Goal: Information Seeking & Learning: Check status

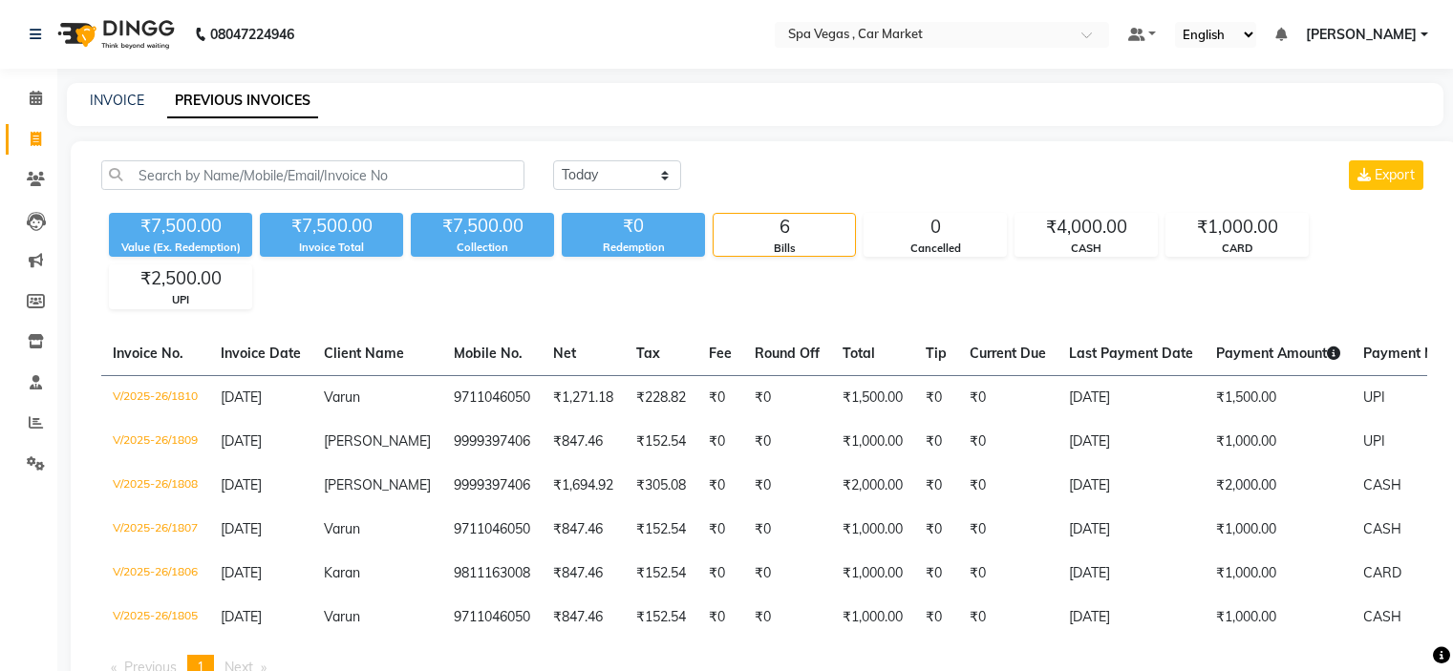
select select "[DATE]"
click at [863, 38] on input "text" at bounding box center [922, 36] width 277 height 19
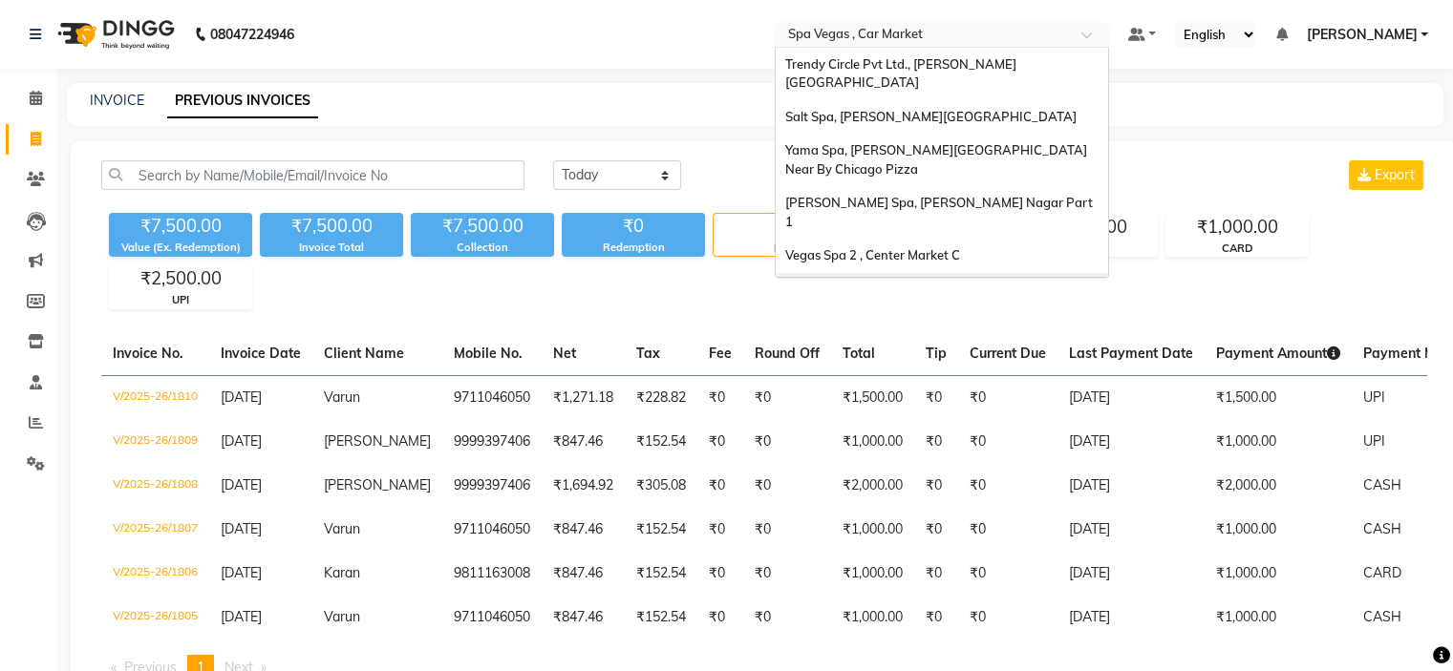
scroll to position [178, 0]
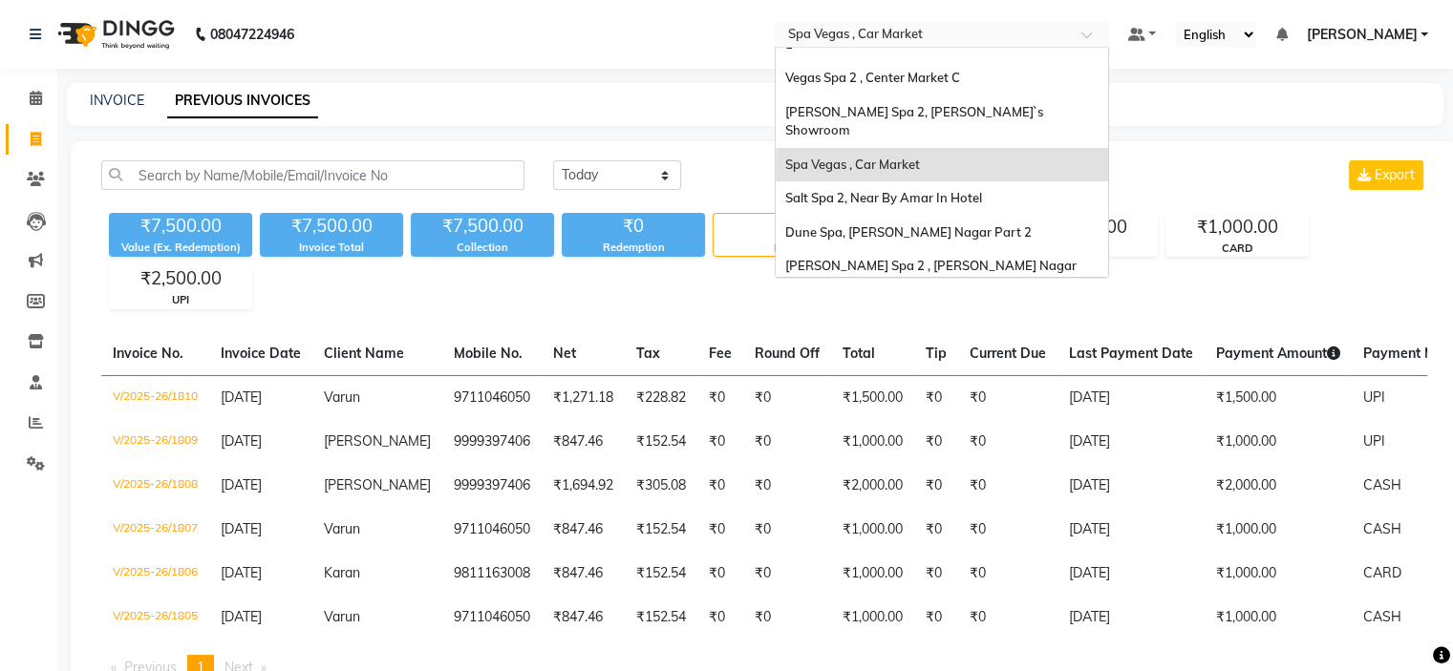
click at [997, 336] on div "Spa 7, [PERSON_NAME][GEOGRAPHIC_DATA]" at bounding box center [941, 353] width 332 height 34
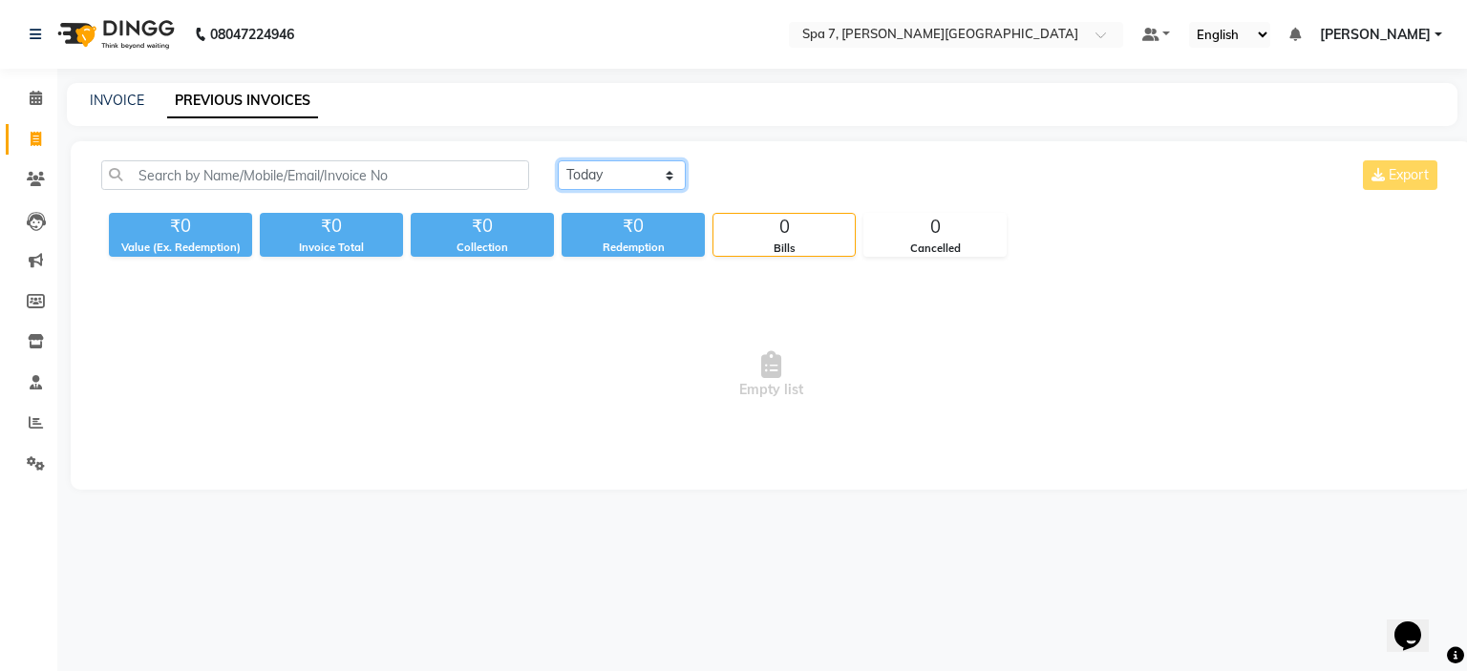
click at [609, 182] on select "[DATE] [DATE] Custom Range" at bounding box center [622, 175] width 128 height 30
select select "[DATE]"
click at [558, 160] on select "Today Yesterday Custom Range" at bounding box center [622, 175] width 128 height 30
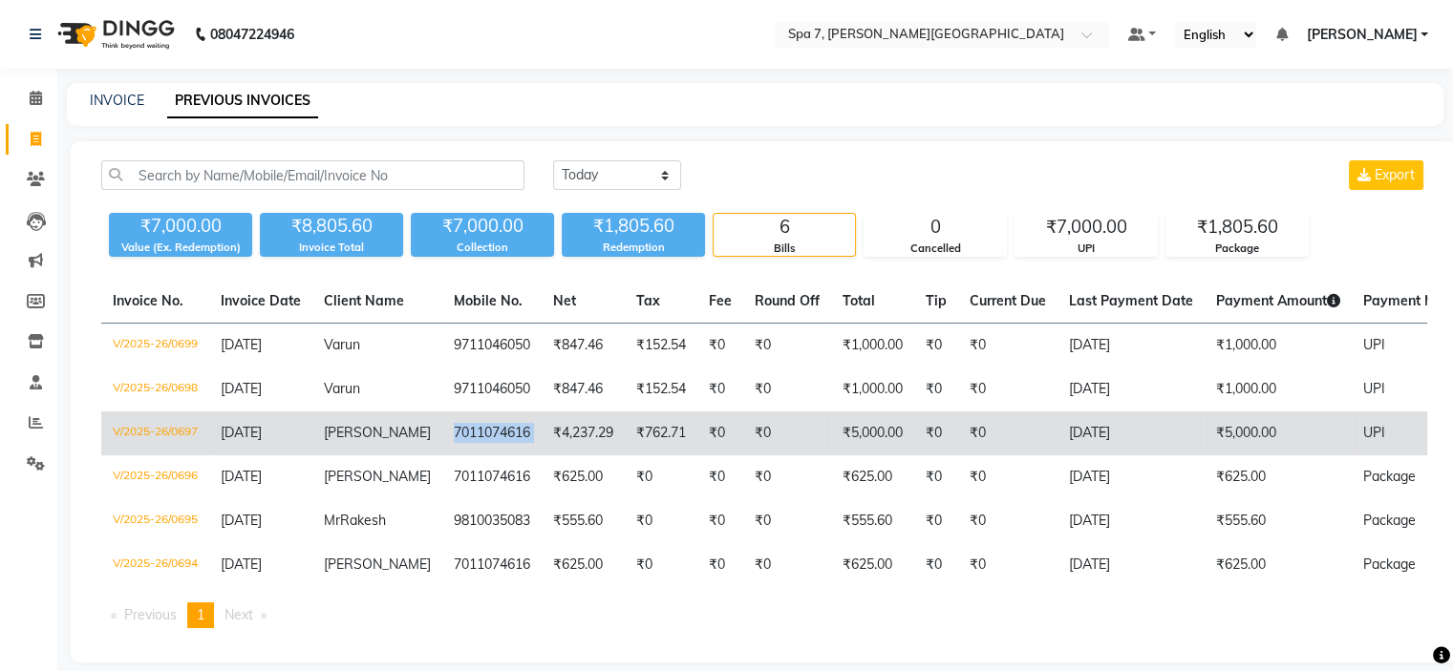
copy td "7011074616"
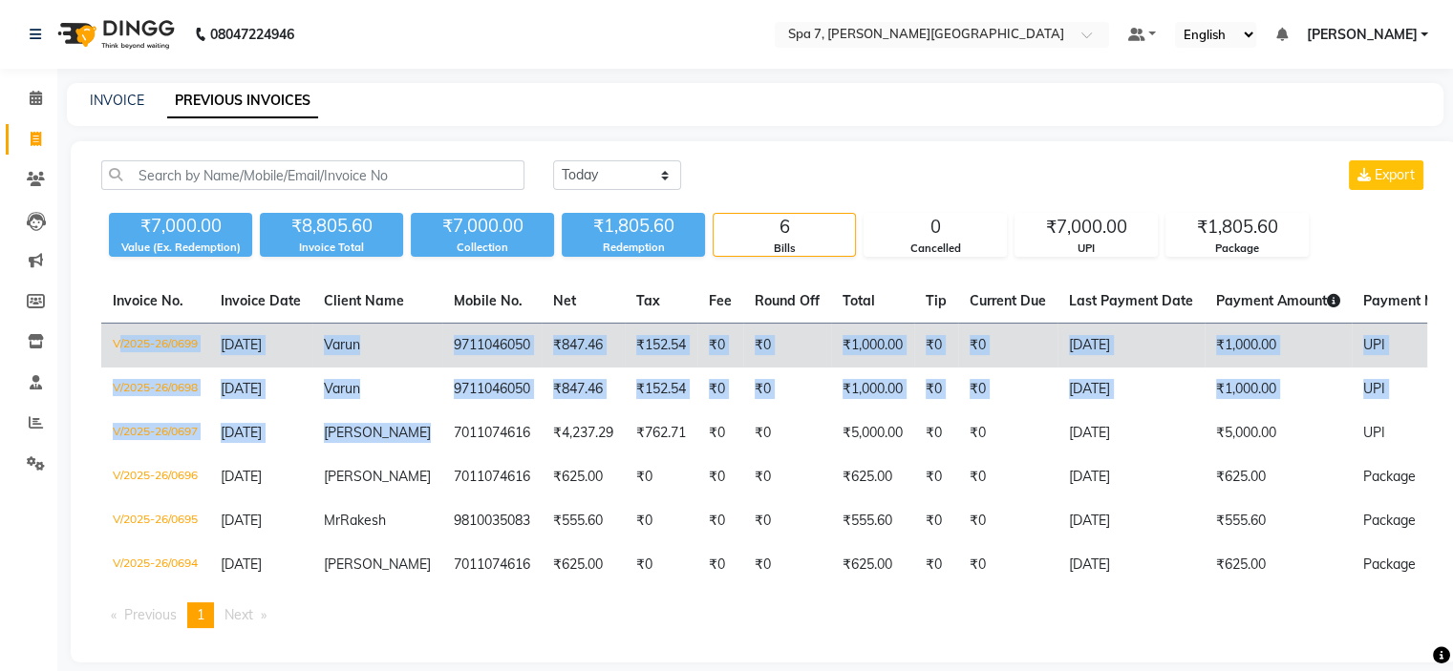
drag, startPoint x: 422, startPoint y: 435, endPoint x: 113, endPoint y: 354, distance: 319.6
click at [113, 354] on tbody "V/2025-26/0699 03-09-2025 Varun 9711046050 ₹847.46 ₹152.54 ₹0 ₹0 ₹1,000.00 ₹0 ₹…" at bounding box center [893, 456] width 1584 height 265
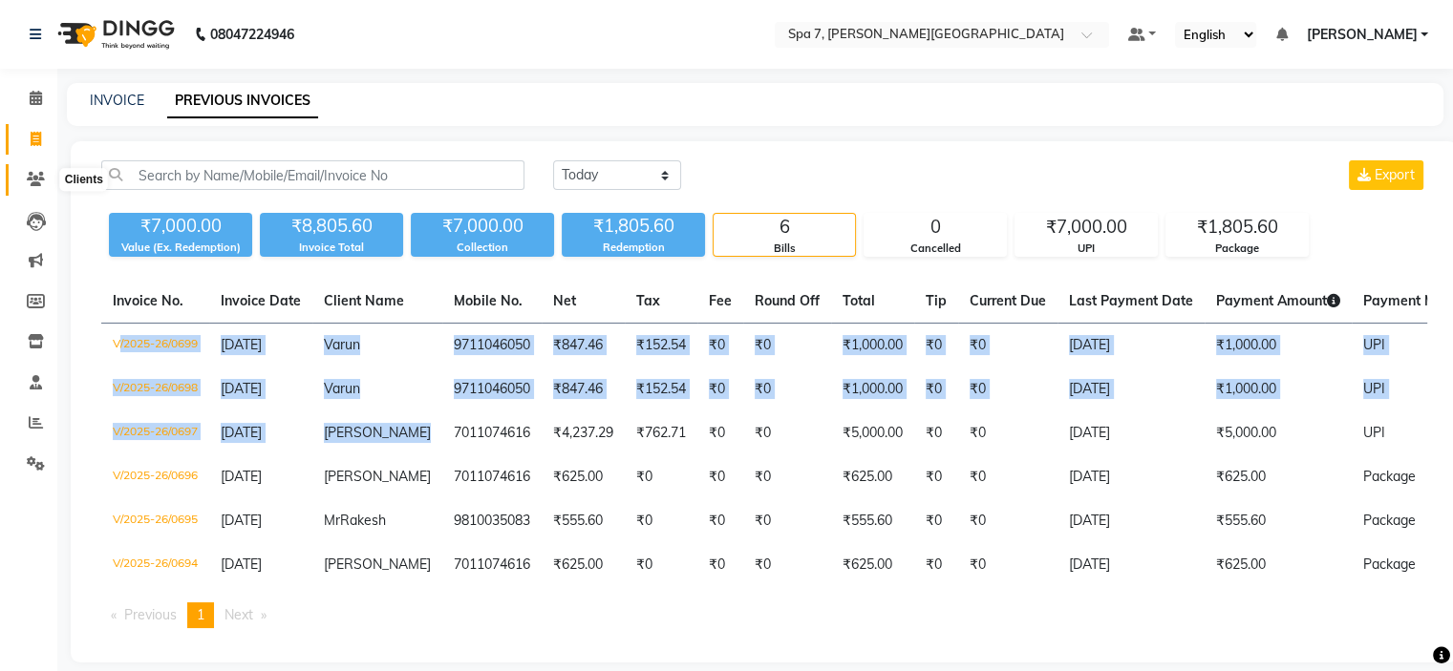
click at [30, 179] on icon at bounding box center [36, 179] width 18 height 14
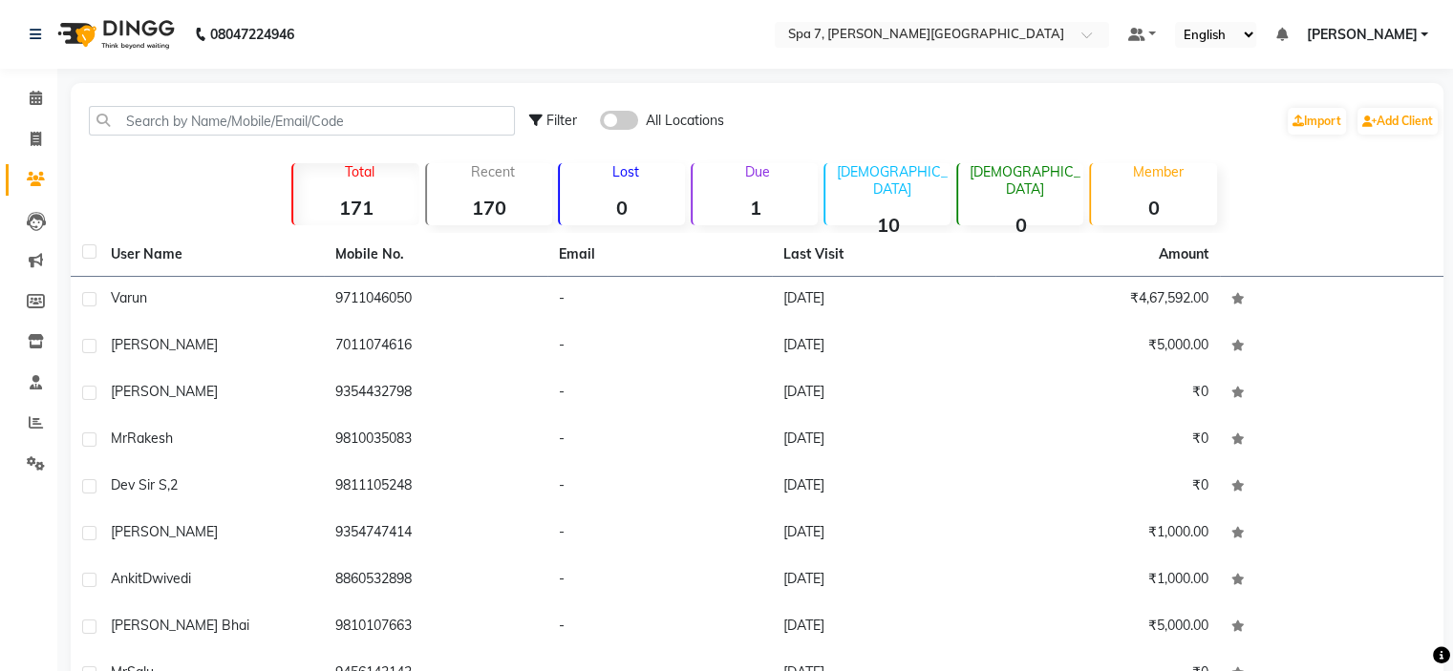
click at [626, 125] on span at bounding box center [619, 120] width 38 height 19
click at [600, 123] on input "checkbox" at bounding box center [600, 123] width 0 height 0
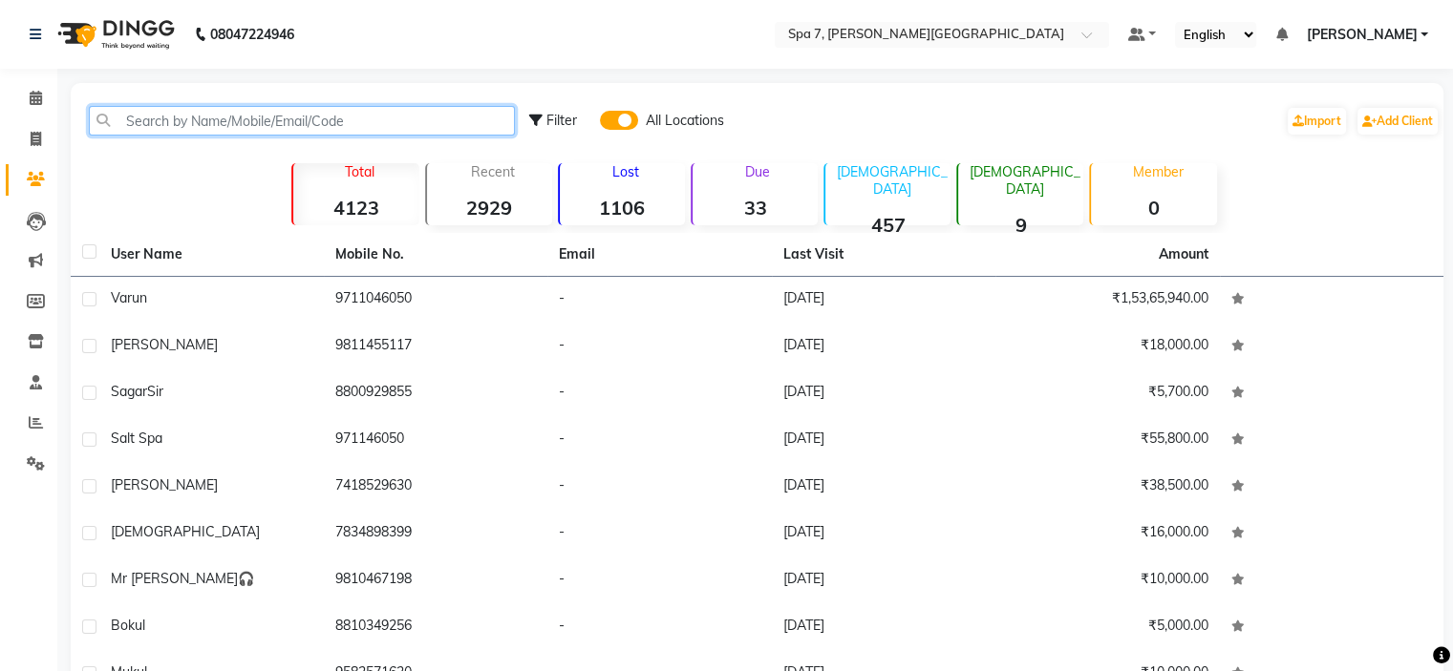
click at [371, 120] on input "text" at bounding box center [302, 121] width 426 height 30
paste input "7011074616"
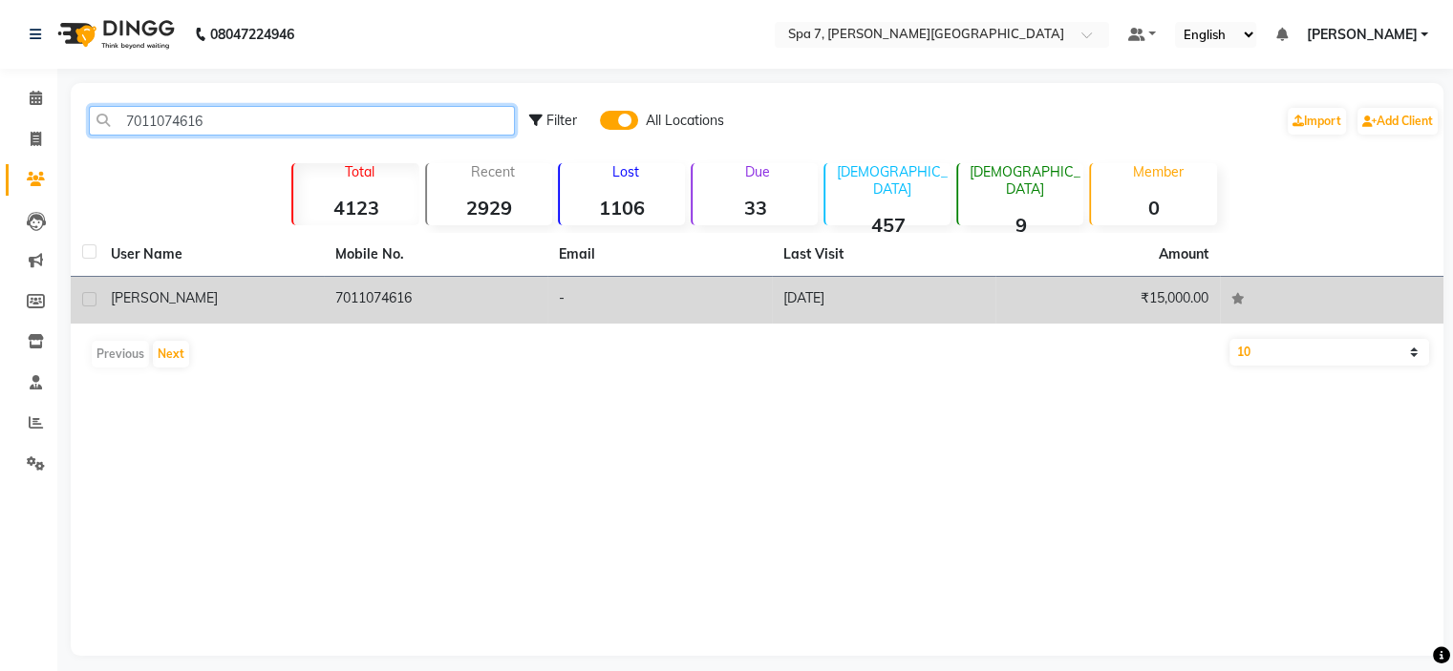
type input "7011074616"
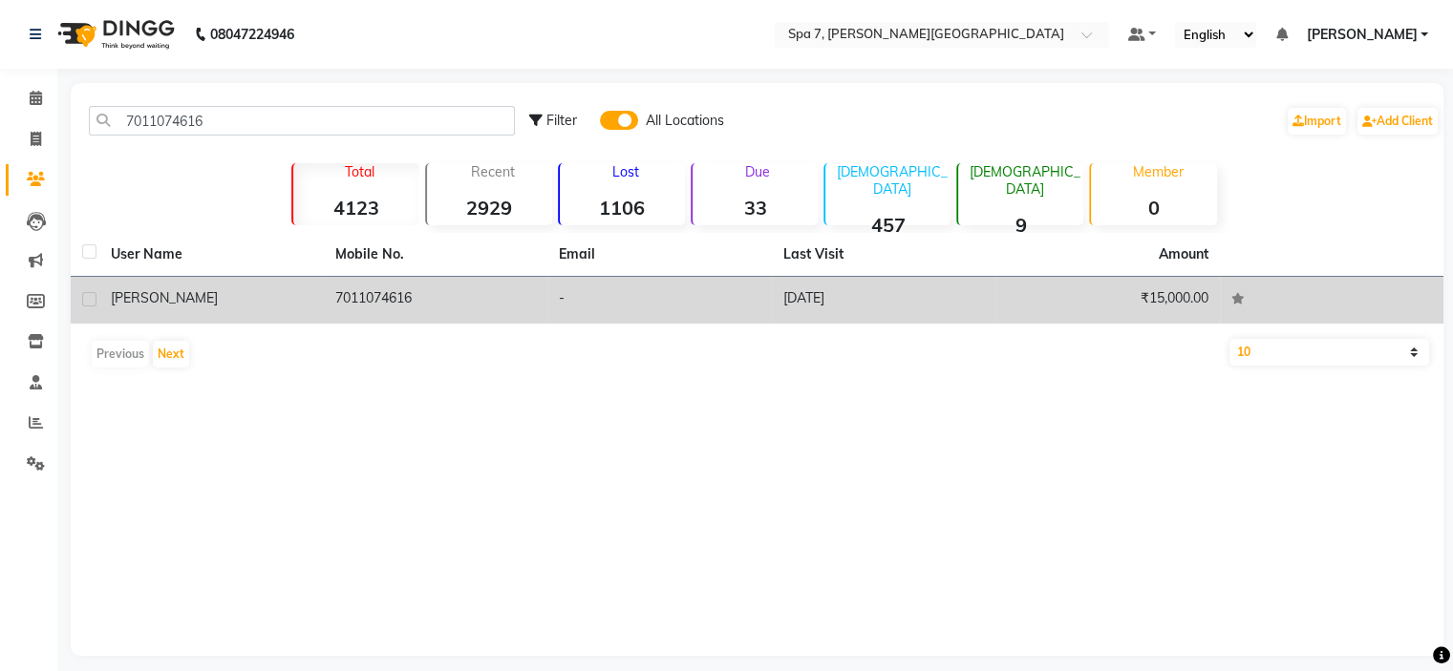
click at [669, 297] on td "-" at bounding box center [659, 300] width 224 height 47
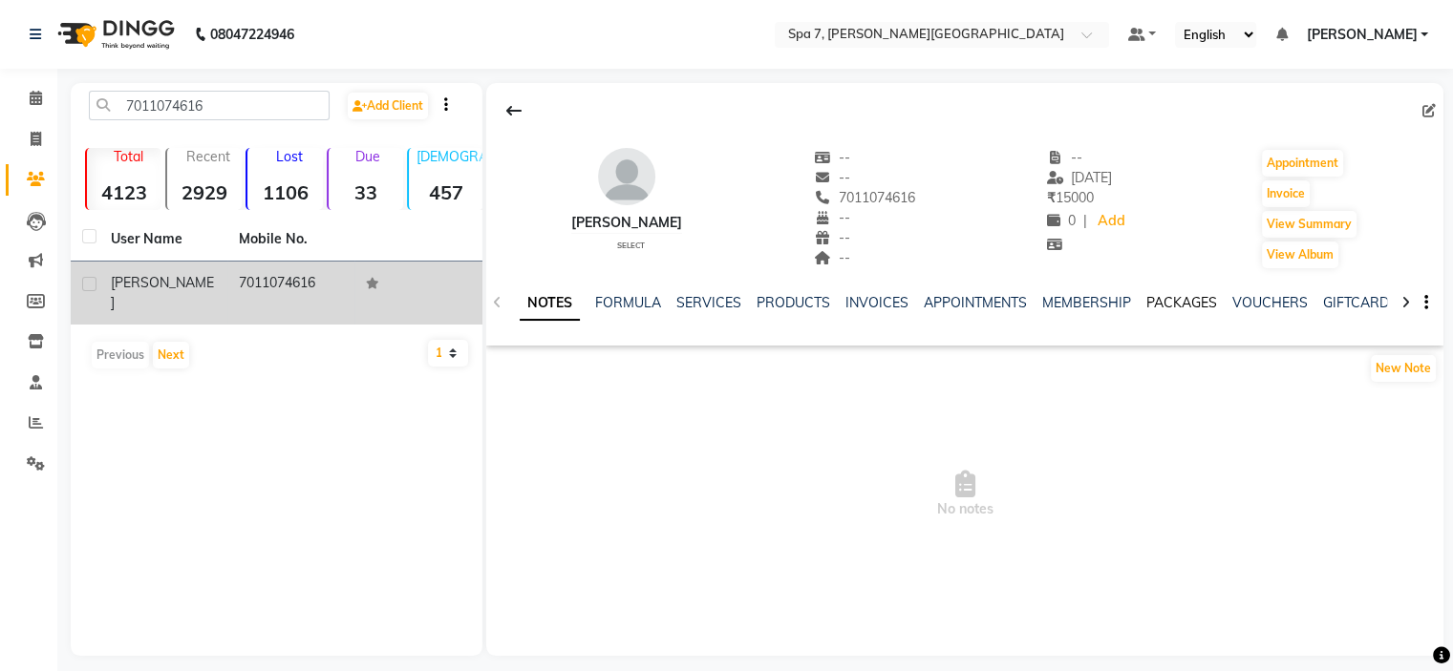
click at [1198, 303] on link "PACKAGES" at bounding box center [1181, 302] width 71 height 17
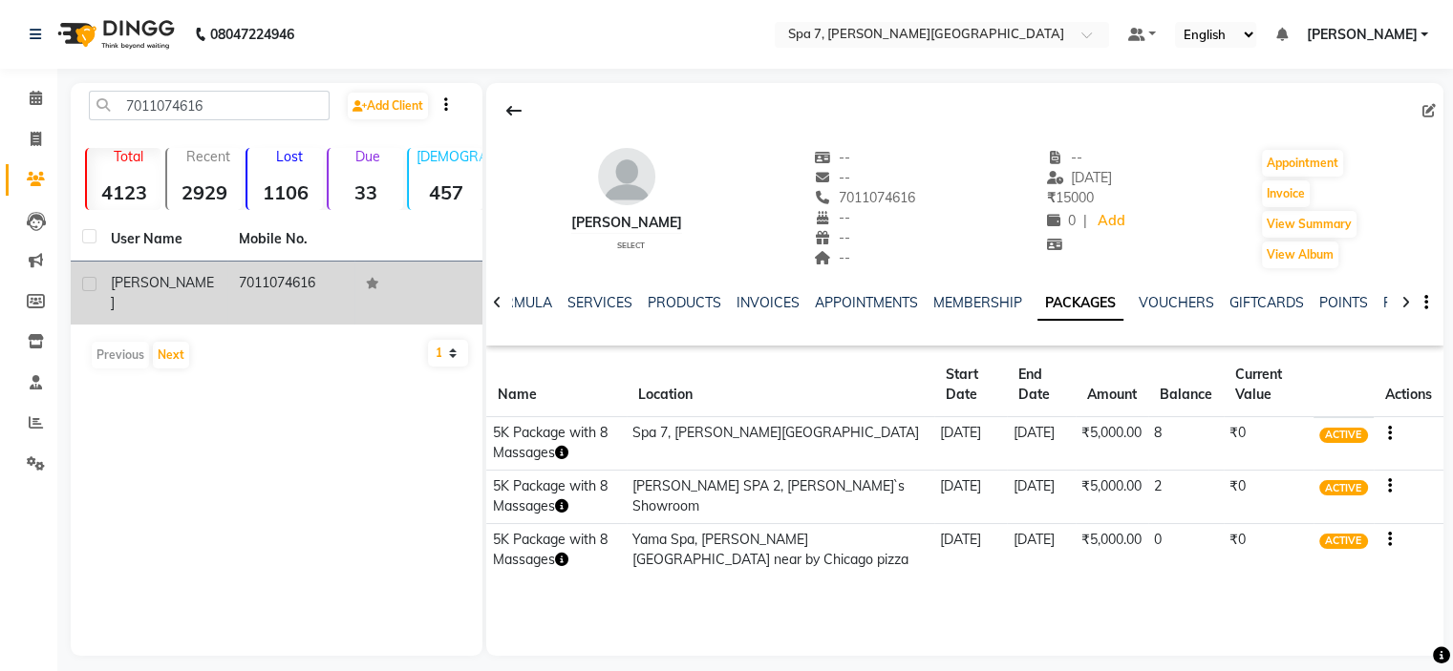
click at [1387, 540] on icon "button" at bounding box center [1389, 540] width 4 height 1
click at [36, 144] on icon at bounding box center [36, 139] width 11 height 14
select select "8487"
select select "service"
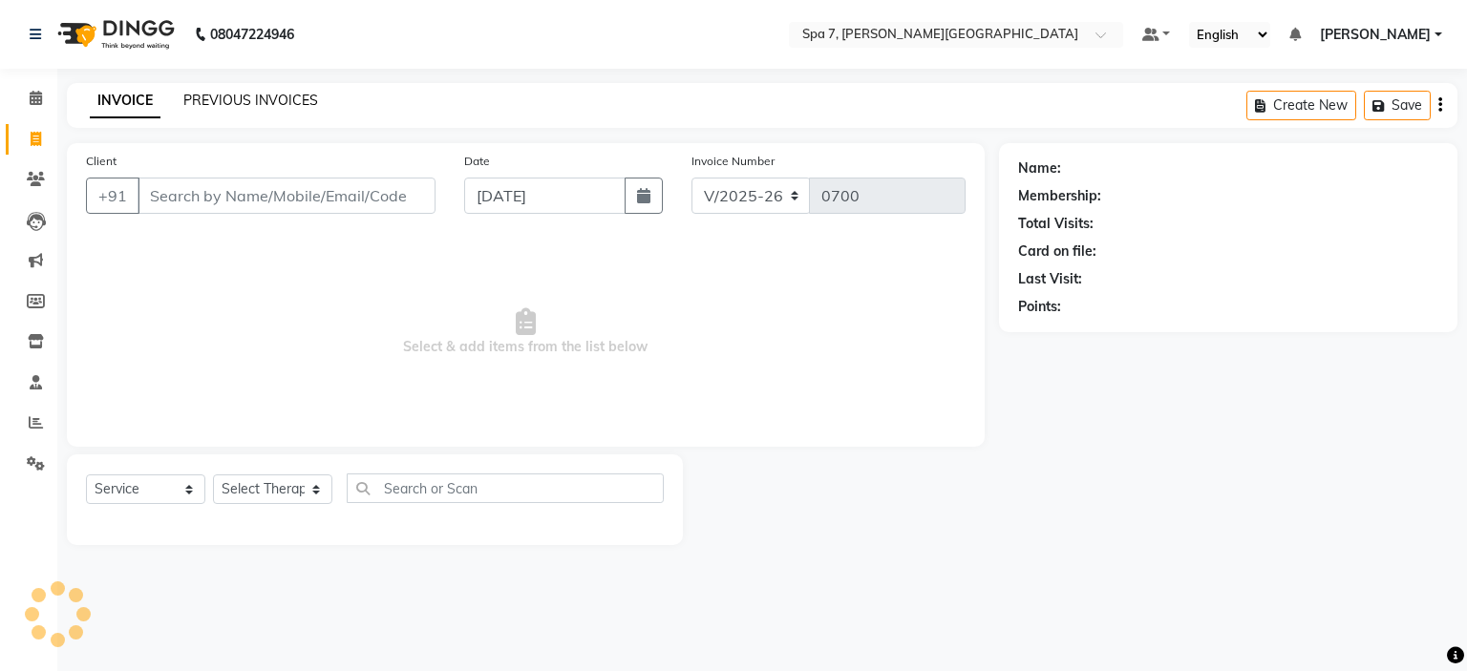
click at [222, 98] on link "PREVIOUS INVOICES" at bounding box center [250, 100] width 135 height 17
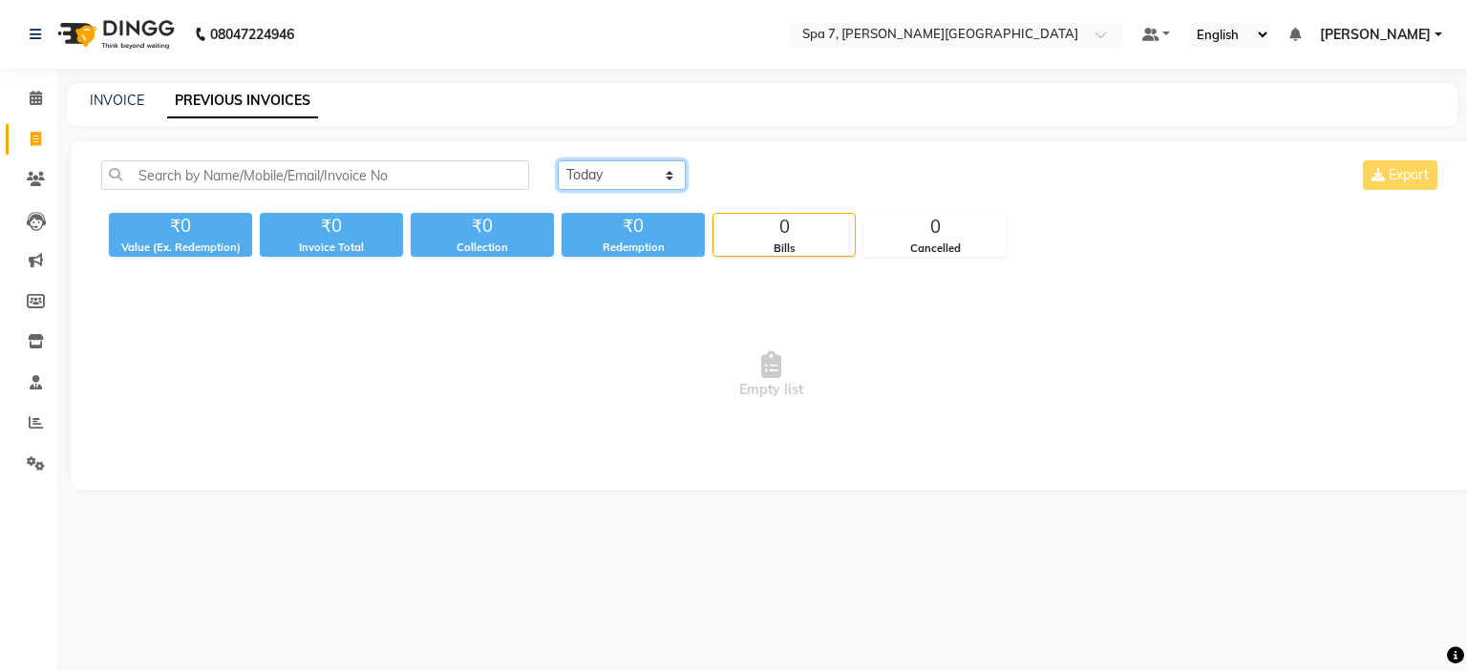
click at [646, 173] on select "Today Yesterday Custom Range" at bounding box center [622, 175] width 128 height 30
select select "[DATE]"
click at [558, 160] on select "Today Yesterday Custom Range" at bounding box center [622, 175] width 128 height 30
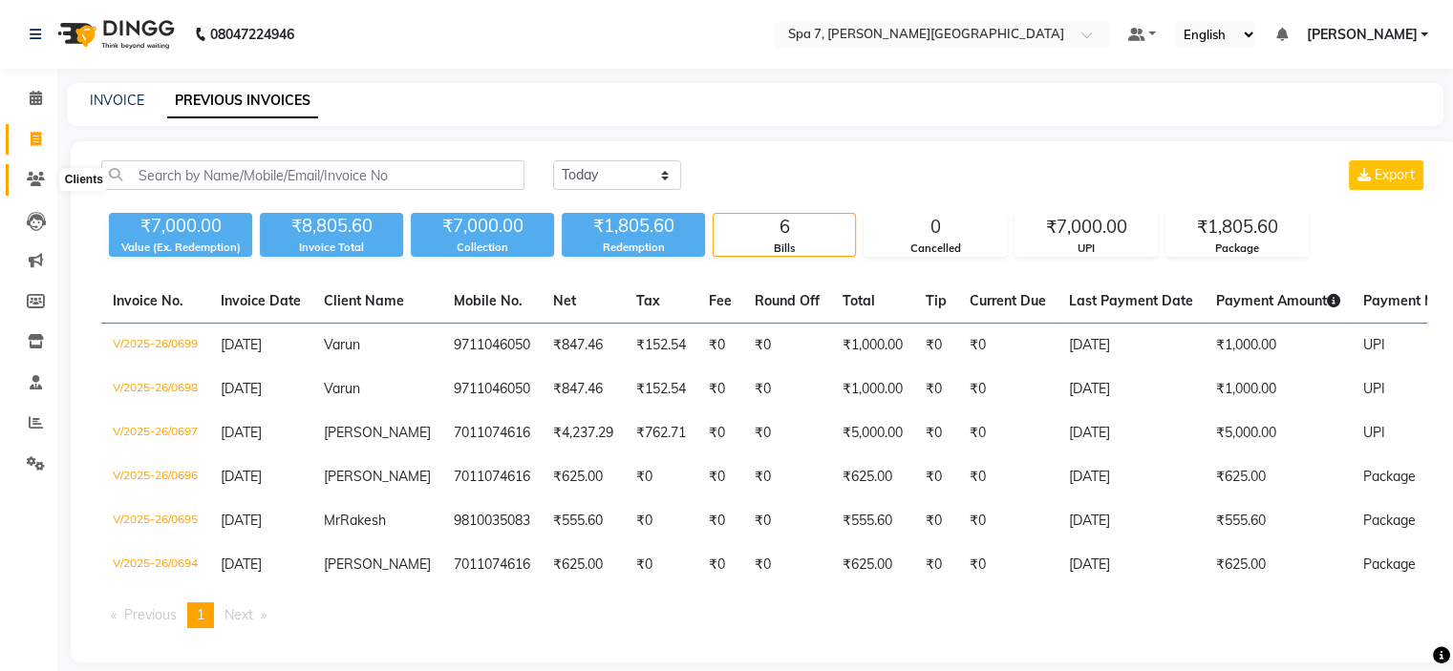
click at [27, 180] on icon at bounding box center [36, 179] width 18 height 14
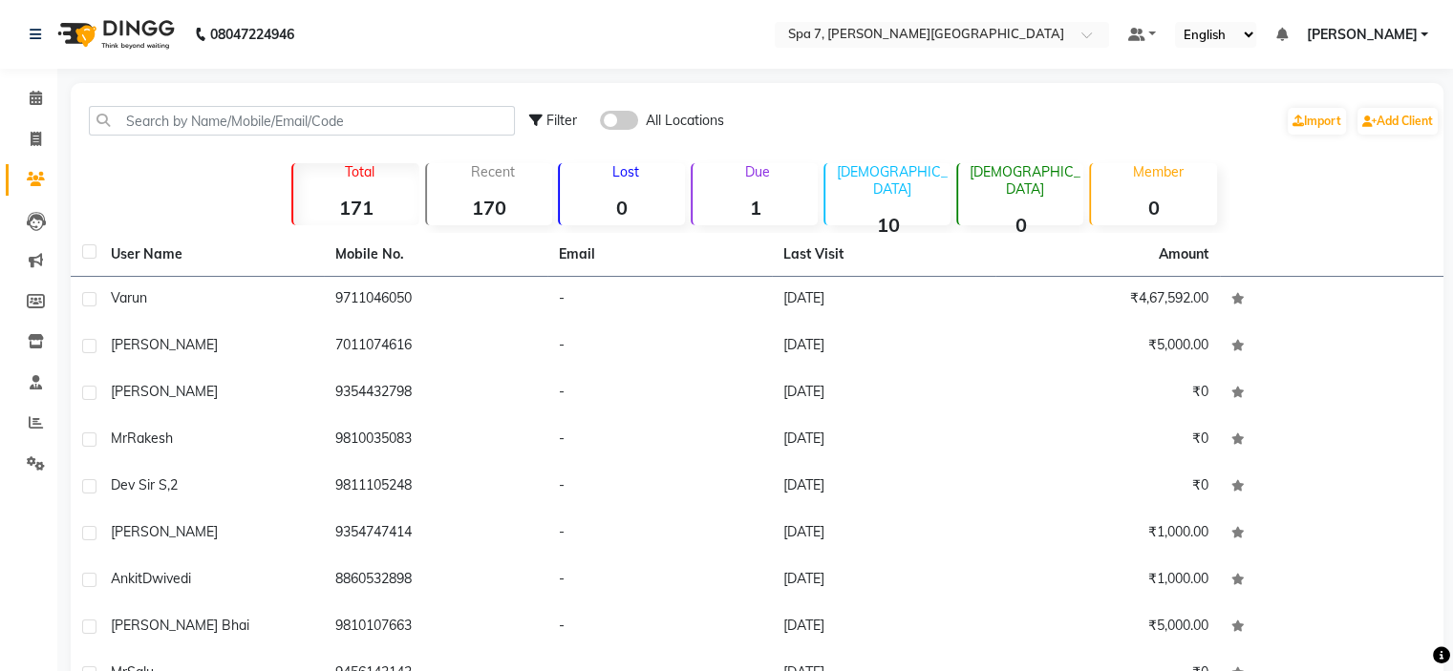
click at [629, 115] on span at bounding box center [619, 120] width 38 height 19
click at [600, 123] on input "checkbox" at bounding box center [600, 123] width 0 height 0
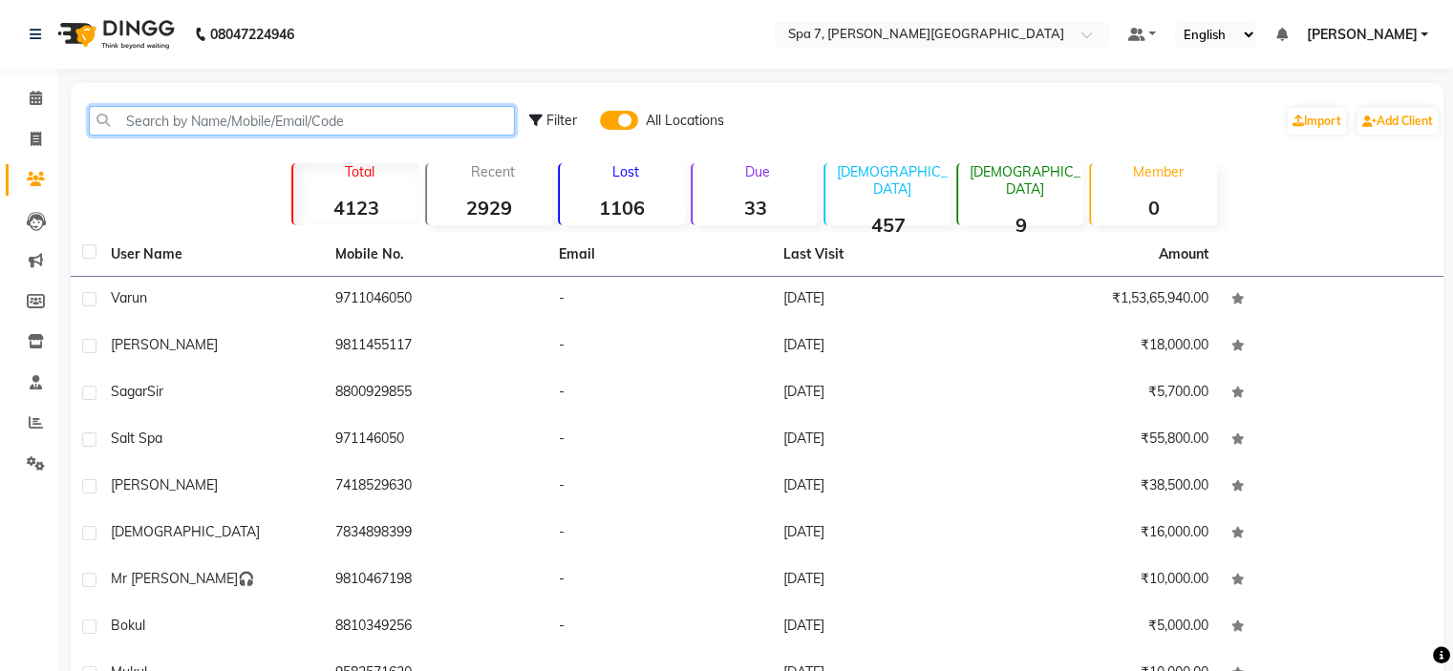
click at [363, 121] on input "text" at bounding box center [302, 121] width 426 height 30
paste input "7011074616"
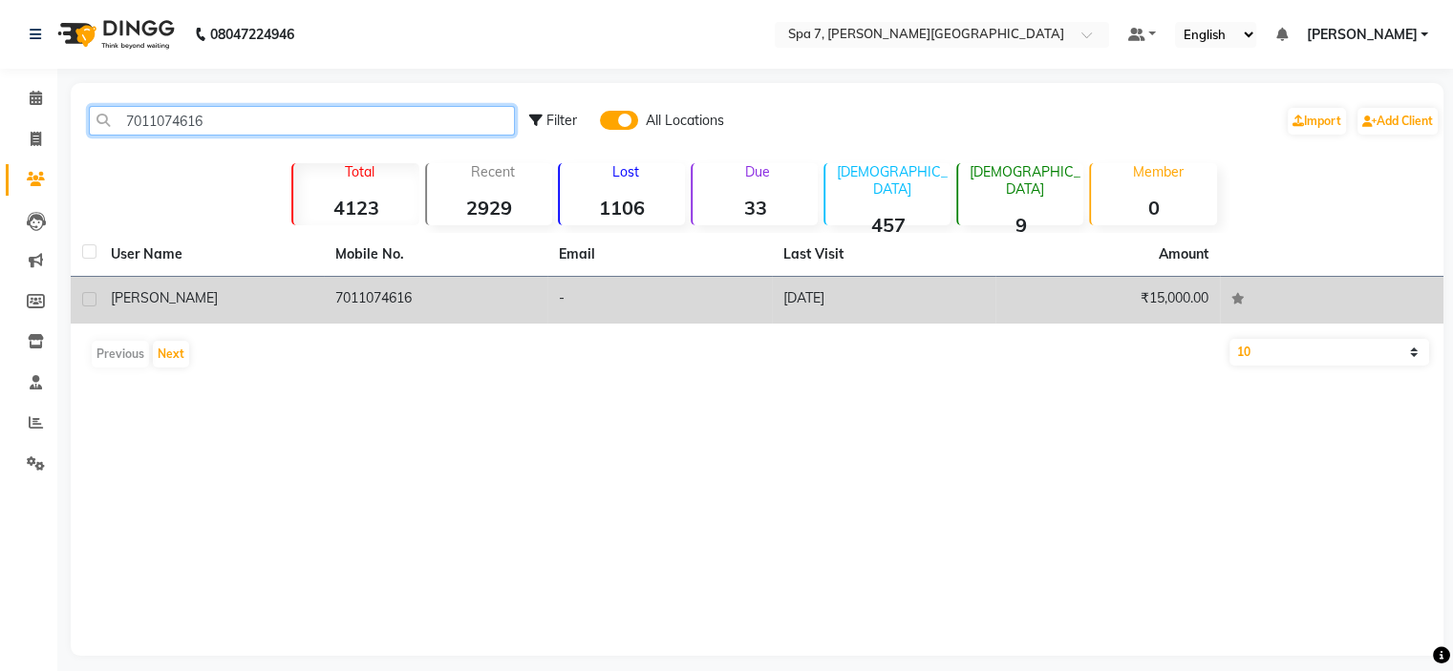
type input "7011074616"
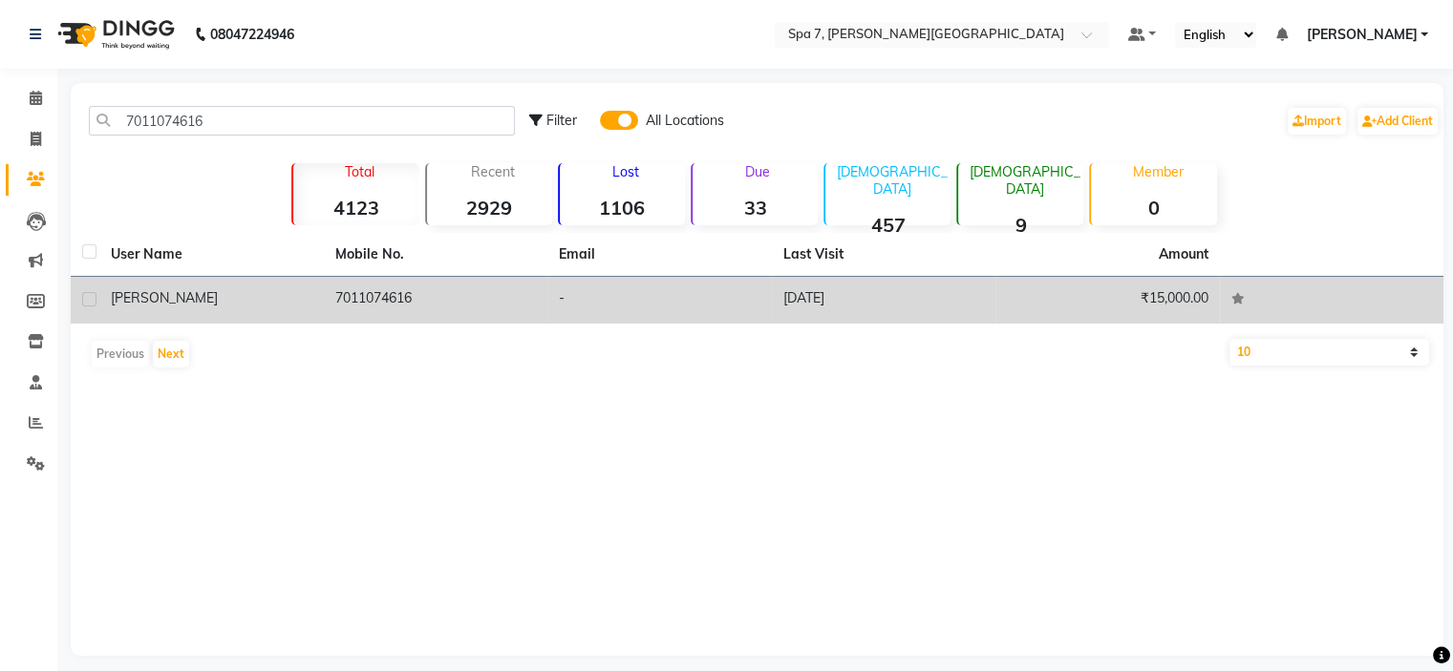
click at [856, 305] on td "[DATE]" at bounding box center [884, 300] width 224 height 47
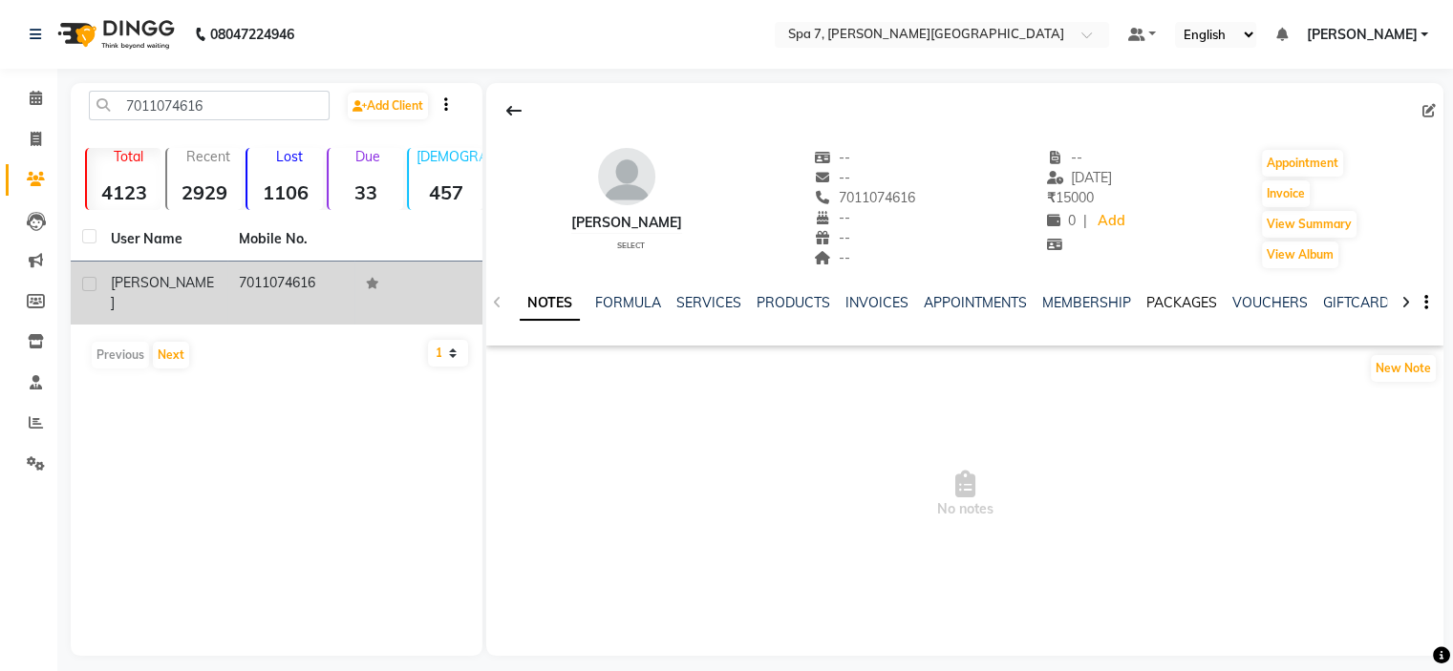
click at [1185, 305] on link "PACKAGES" at bounding box center [1181, 302] width 71 height 17
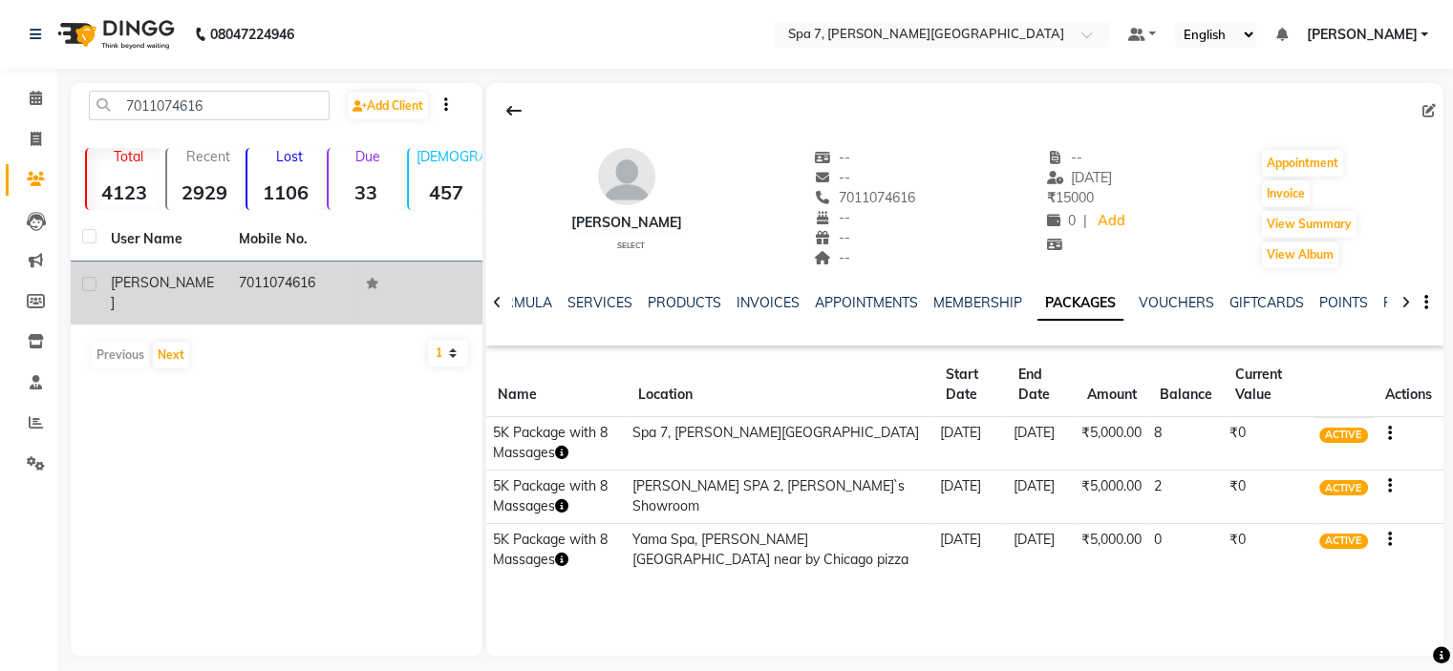
click at [1387, 487] on icon "button" at bounding box center [1389, 486] width 4 height 1
click at [1355, 469] on div "Redemption History" at bounding box center [1295, 462] width 125 height 24
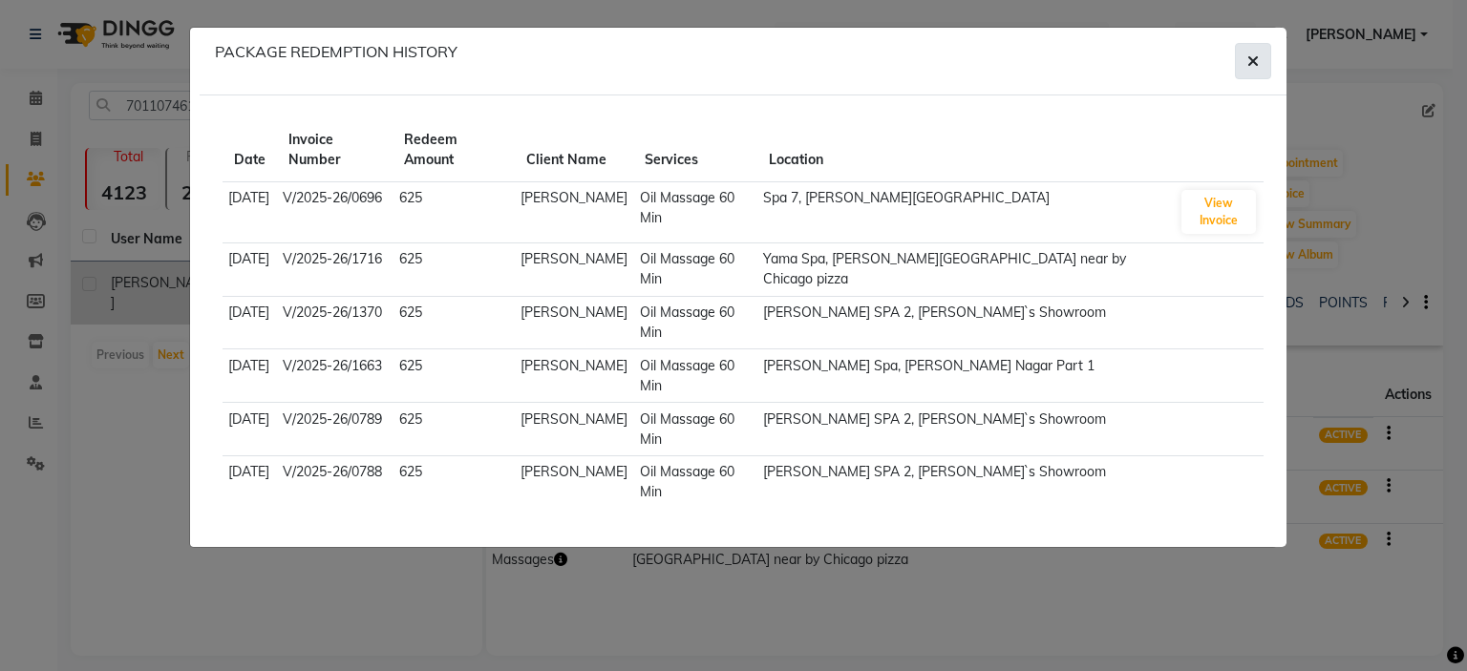
click at [1253, 69] on span "button" at bounding box center [1252, 61] width 11 height 19
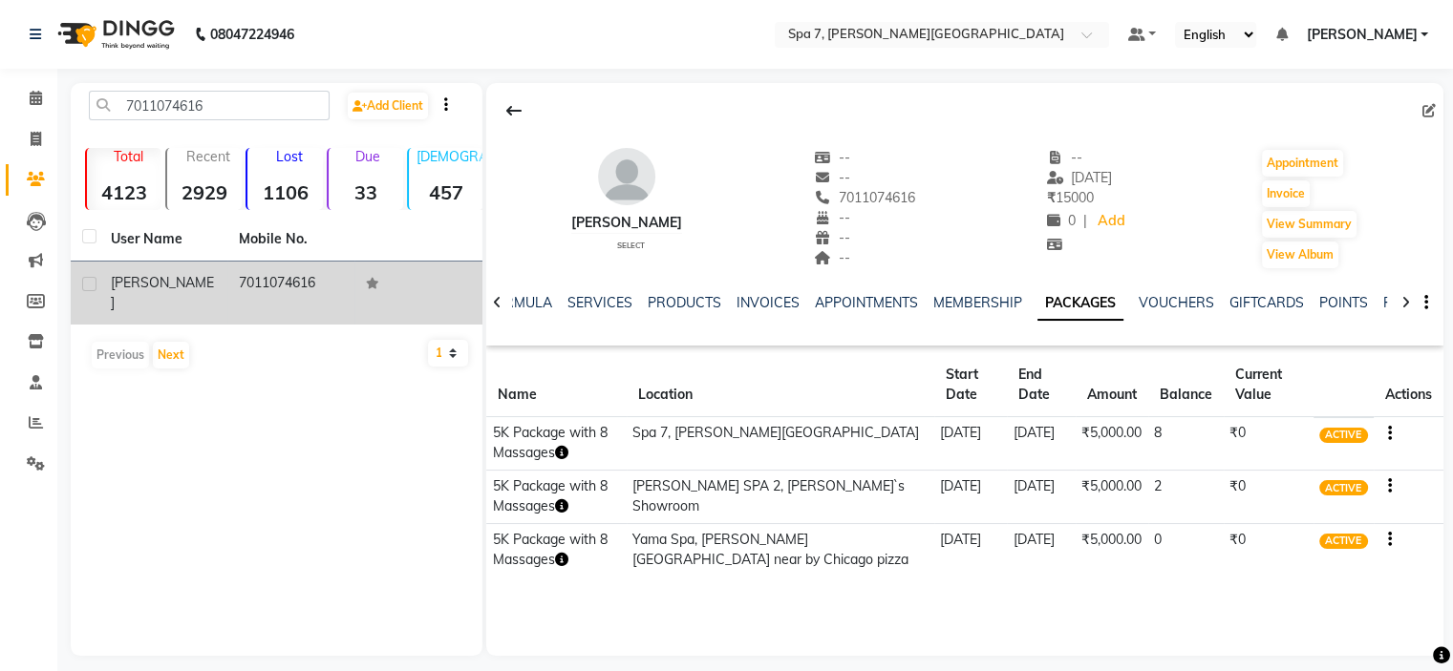
click at [1387, 487] on icon "button" at bounding box center [1389, 486] width 4 height 1
click at [40, 140] on span at bounding box center [35, 140] width 33 height 22
select select "service"
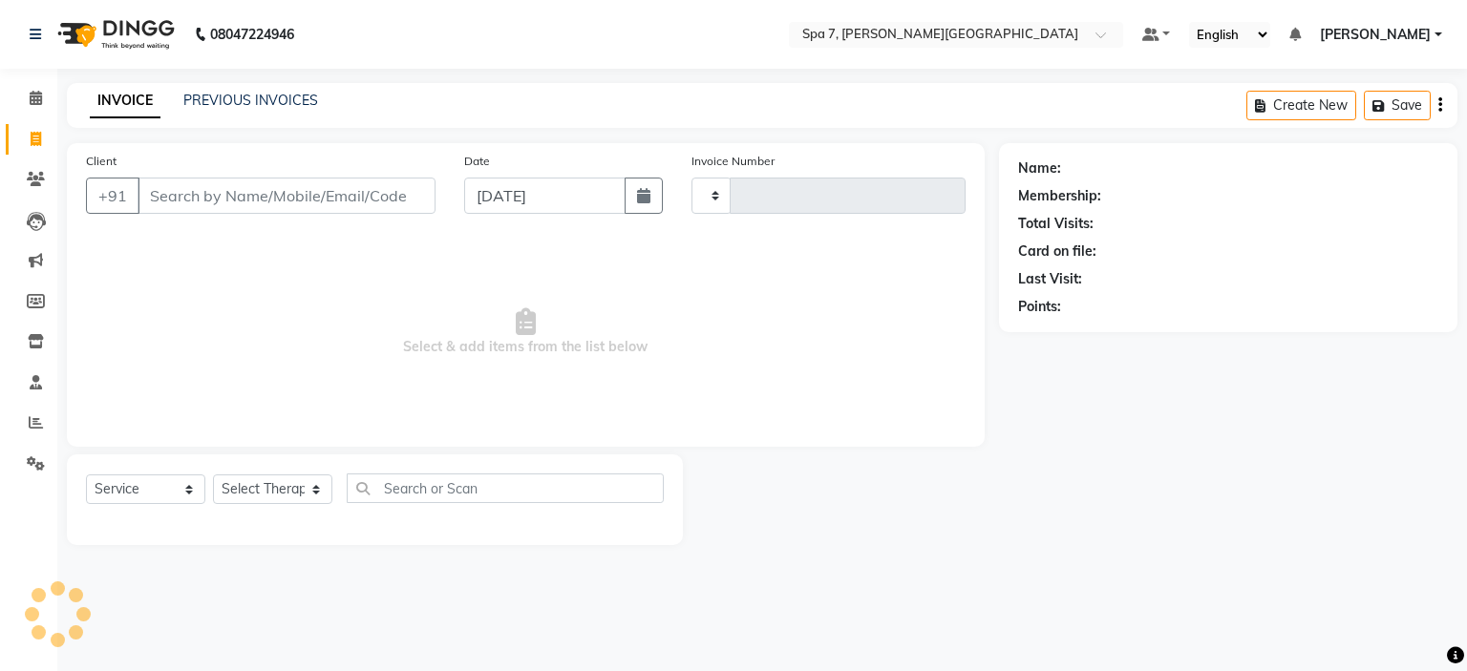
type input "0700"
select select "8487"
click at [253, 104] on link "PREVIOUS INVOICES" at bounding box center [250, 100] width 135 height 17
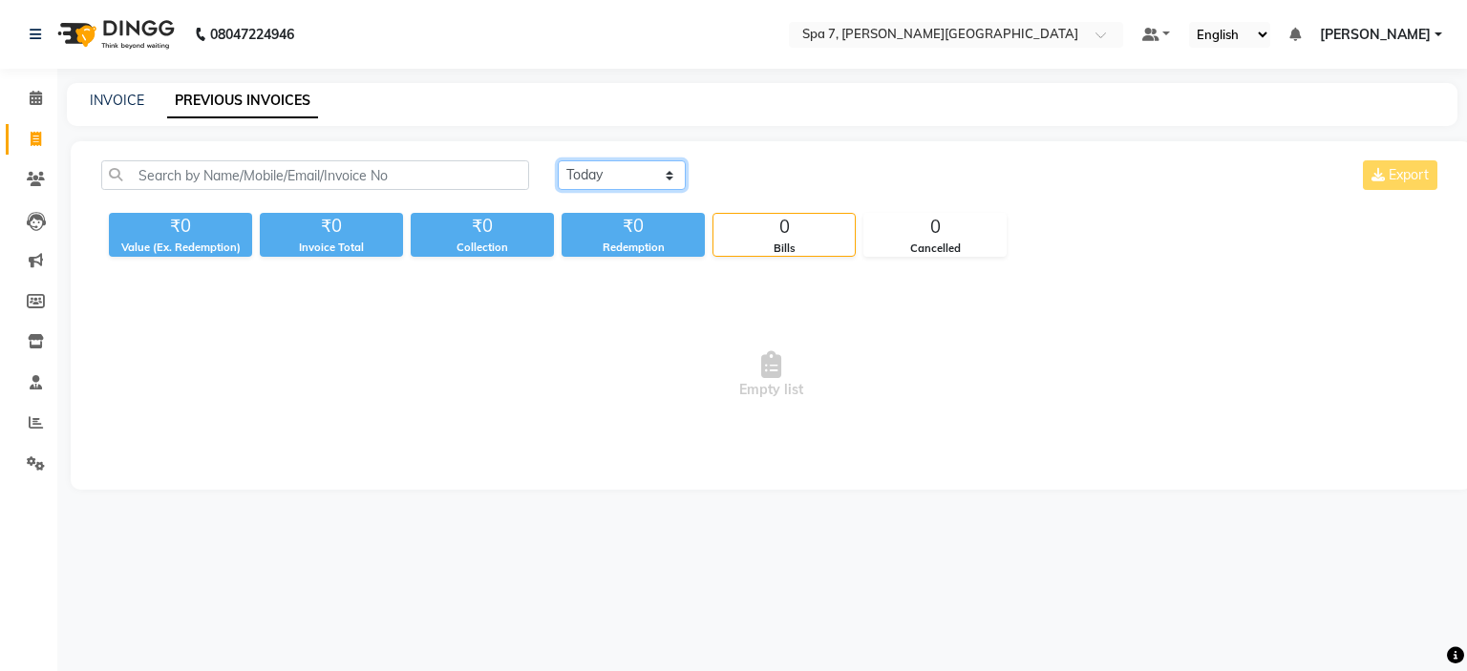
click at [649, 181] on select "Today Yesterday Custom Range" at bounding box center [622, 175] width 128 height 30
select select "[DATE]"
click at [558, 160] on select "Today Yesterday Custom Range" at bounding box center [622, 175] width 128 height 30
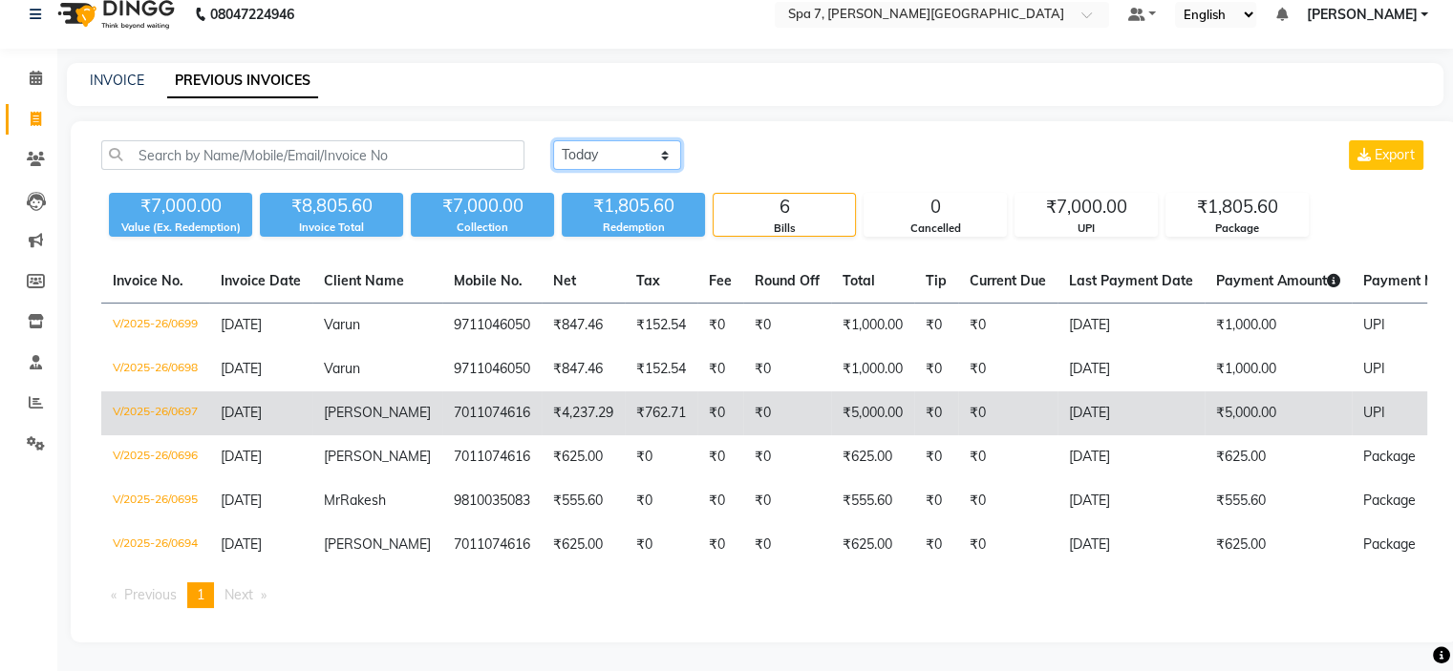
scroll to position [92, 0]
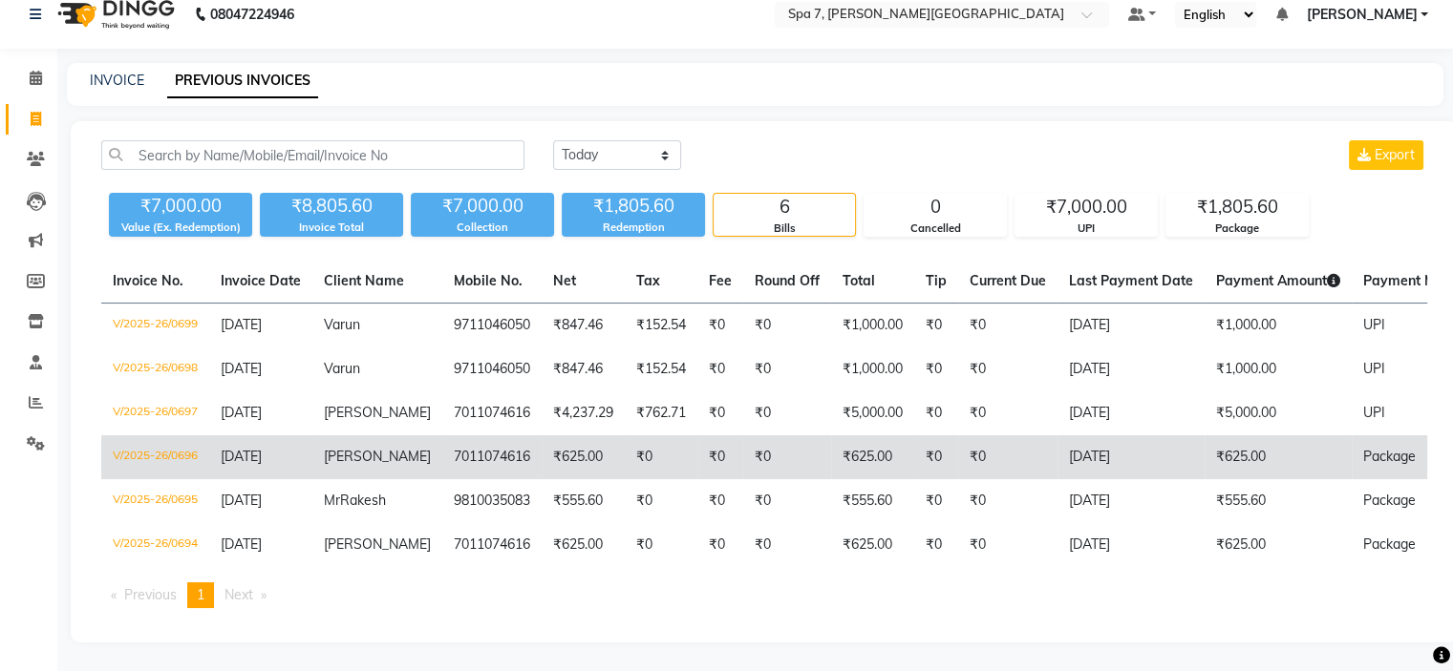
click at [1173, 435] on td "[DATE]" at bounding box center [1130, 457] width 147 height 44
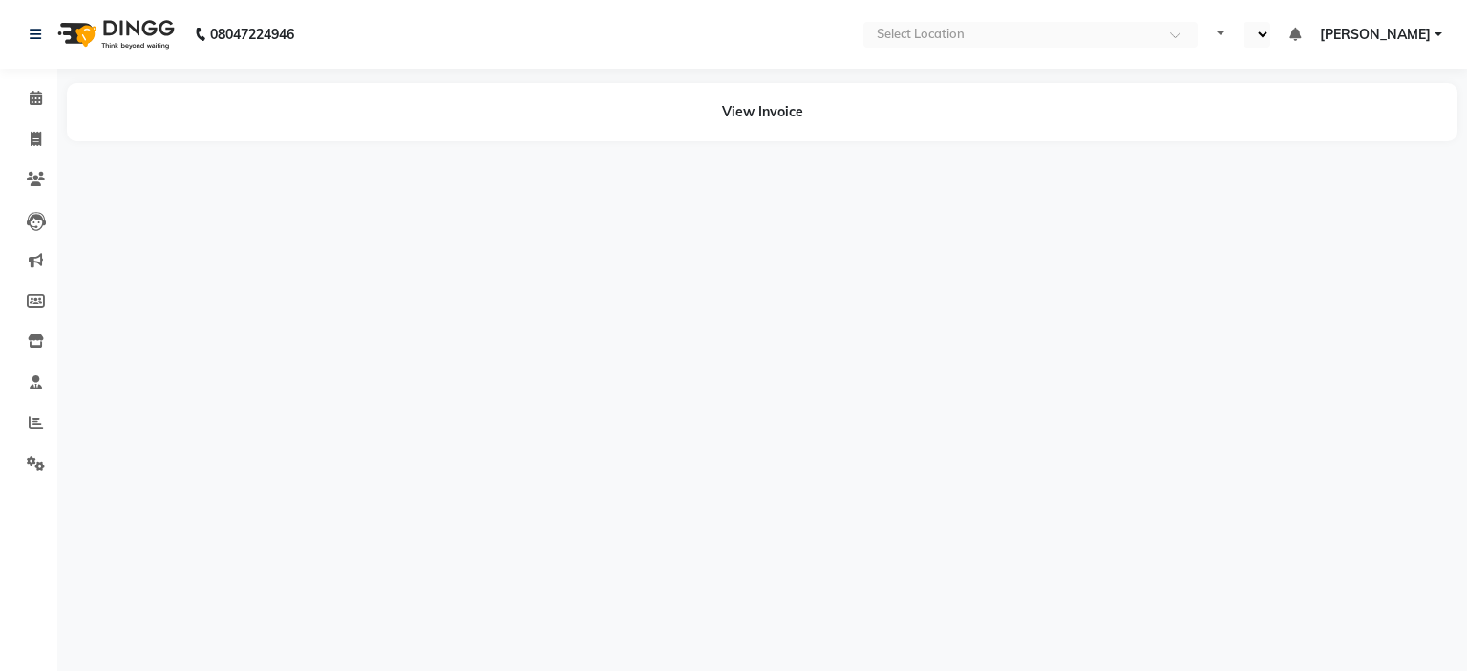
select select "en"
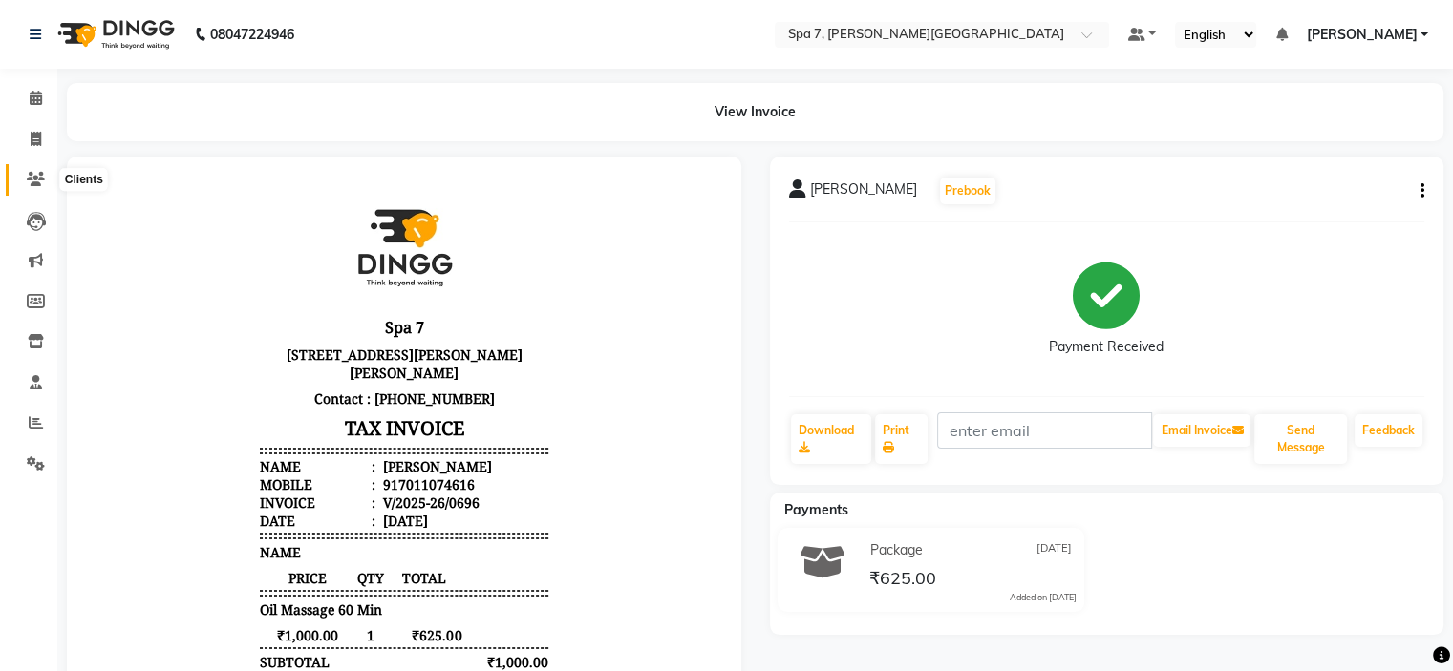
click at [43, 178] on icon at bounding box center [36, 179] width 18 height 14
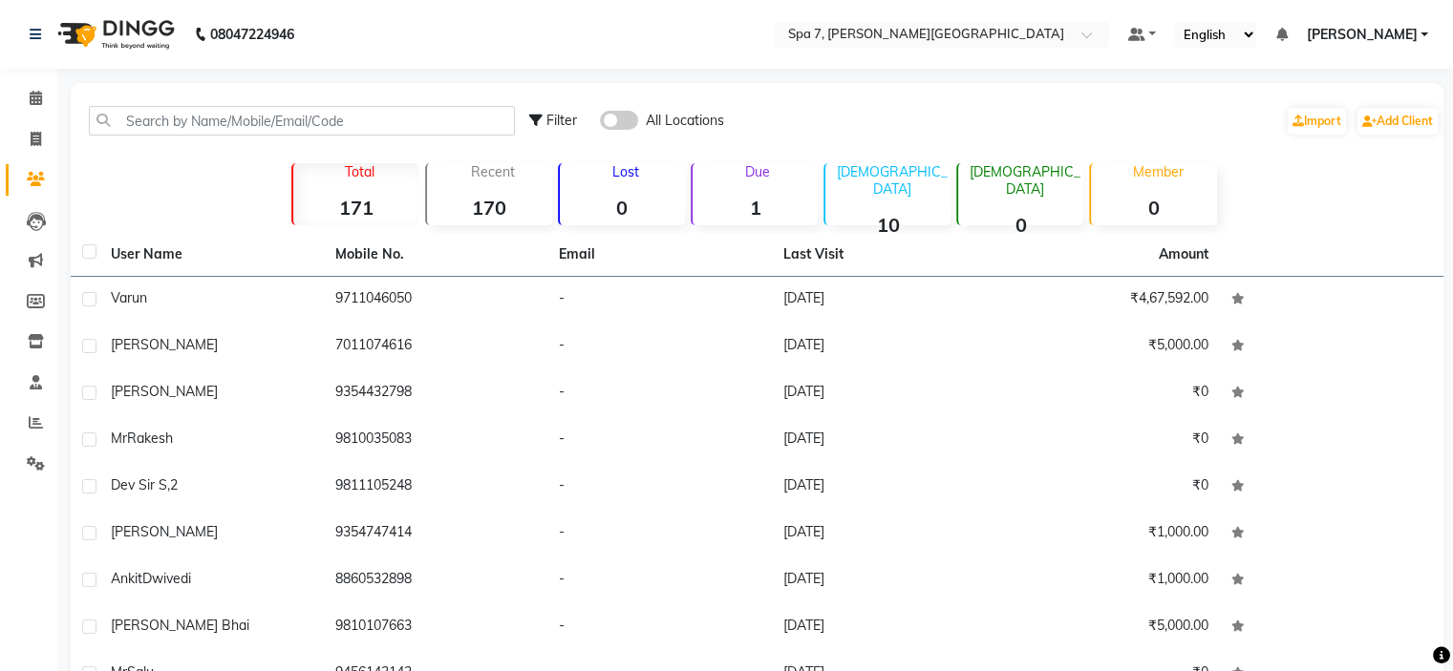
click at [626, 115] on span at bounding box center [619, 120] width 38 height 19
click at [600, 123] on input "checkbox" at bounding box center [600, 123] width 0 height 0
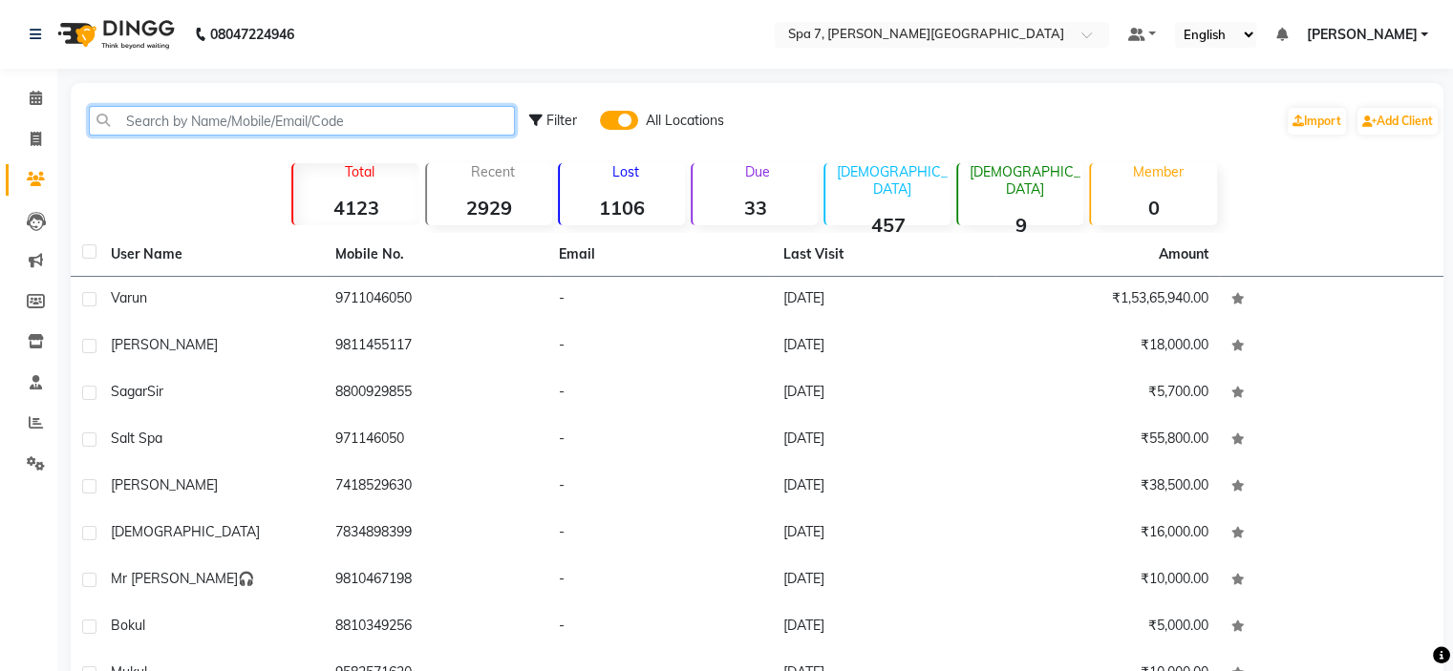
click at [410, 125] on input "text" at bounding box center [302, 121] width 426 height 30
paste input "7011074616"
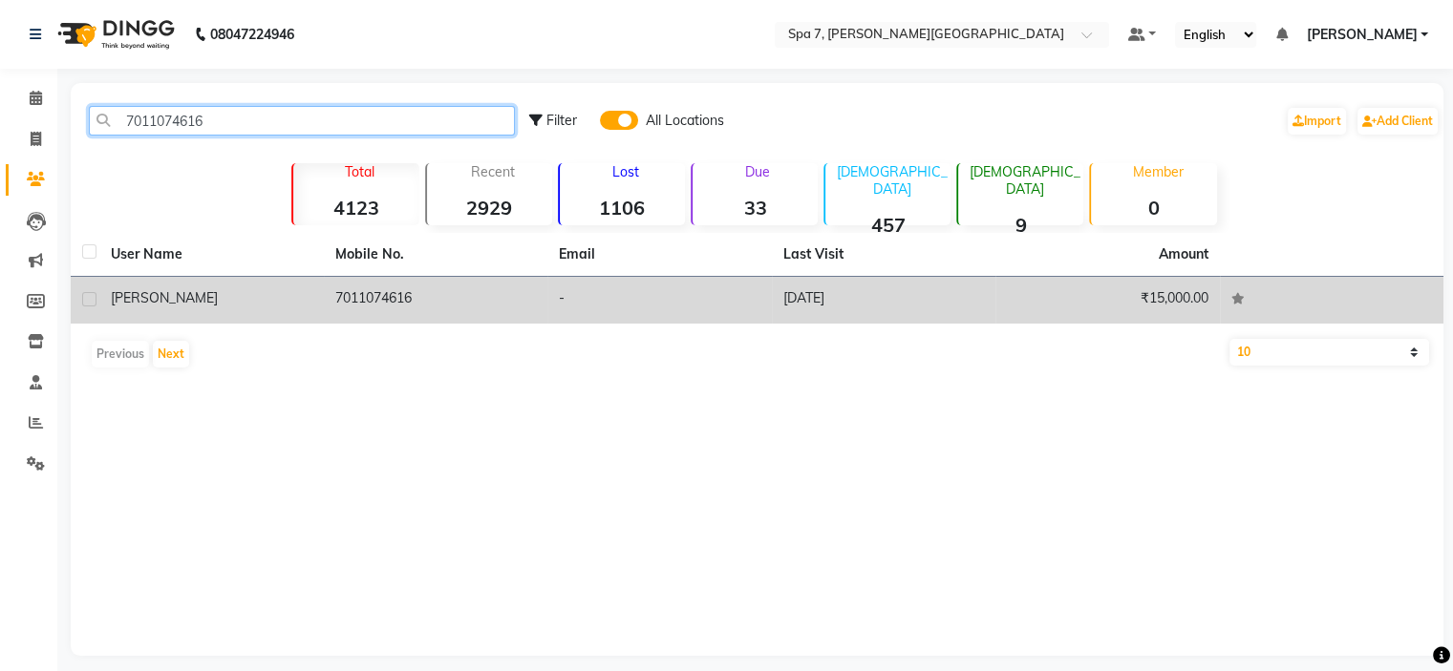
type input "7011074616"
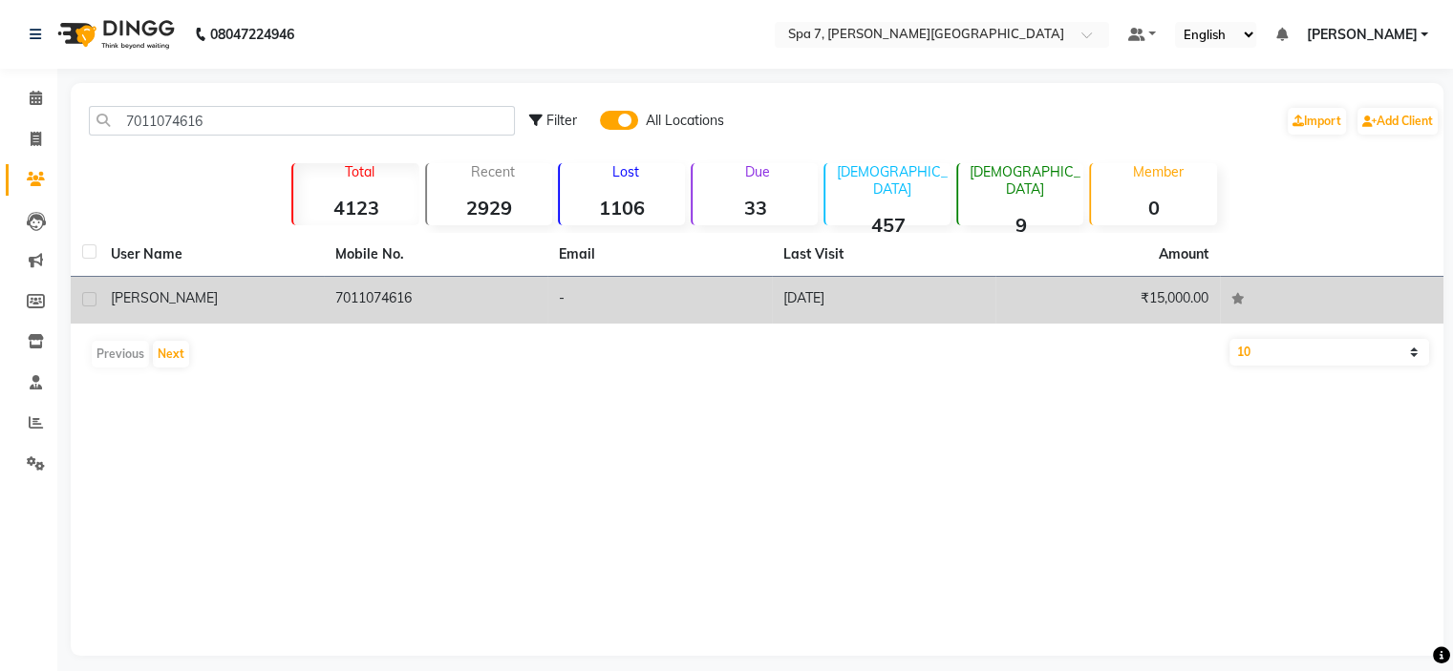
click at [431, 316] on td "7011074616" at bounding box center [436, 300] width 224 height 47
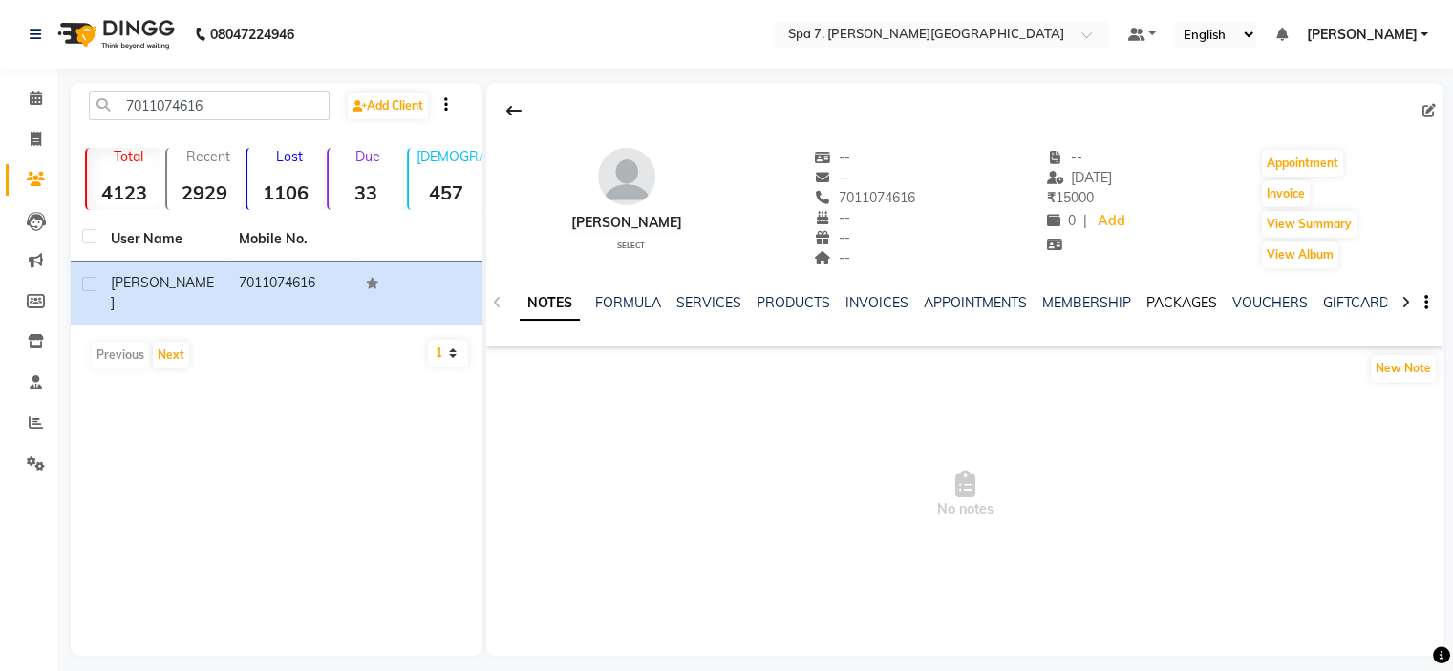
click at [1196, 307] on link "PACKAGES" at bounding box center [1181, 302] width 71 height 17
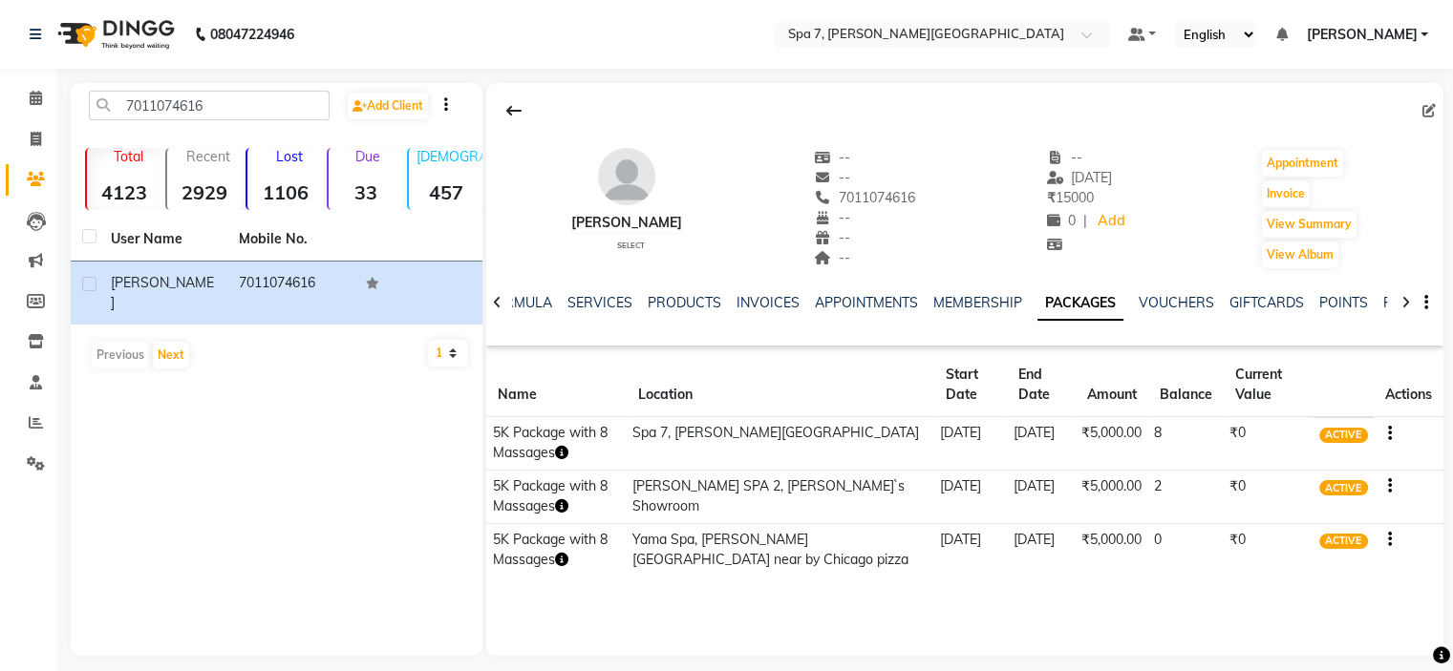
click at [1385, 486] on button "button" at bounding box center [1384, 487] width 11 height 20
click at [1347, 452] on div "Redemption History" at bounding box center [1295, 462] width 125 height 24
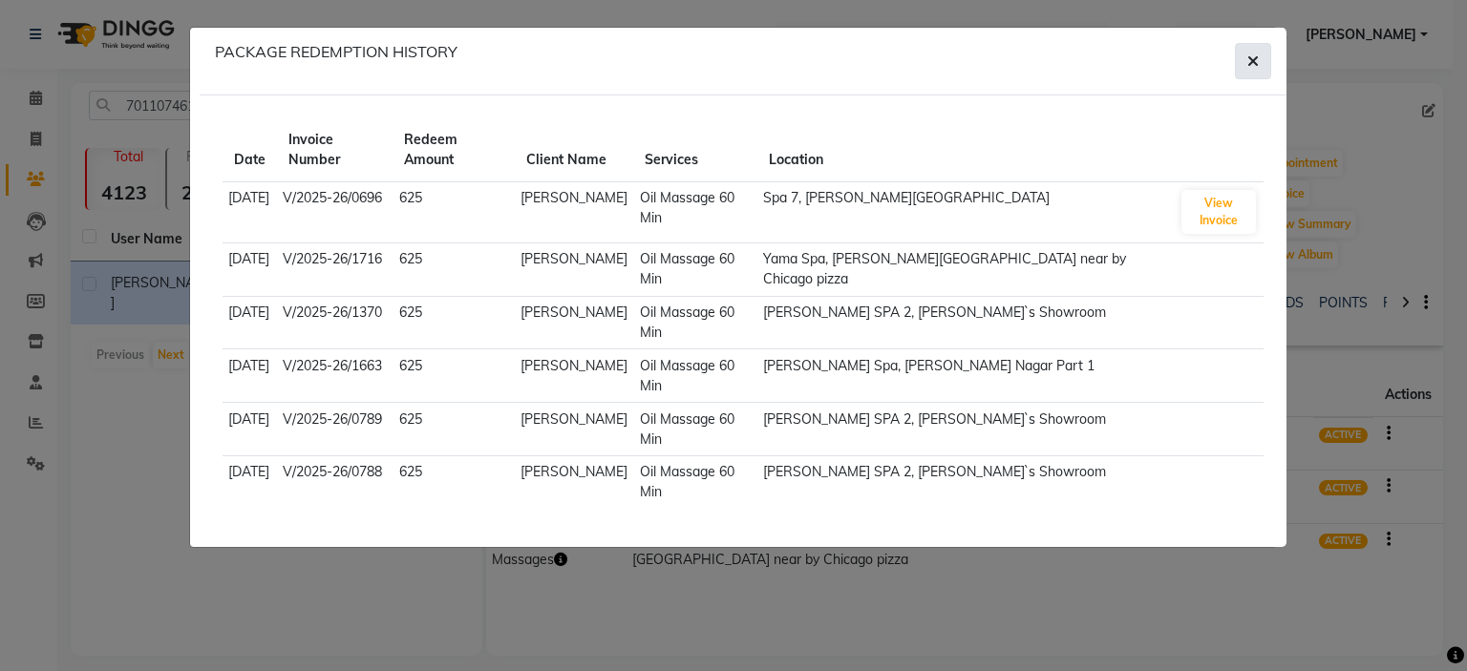
click at [1252, 56] on icon "button" at bounding box center [1252, 60] width 11 height 15
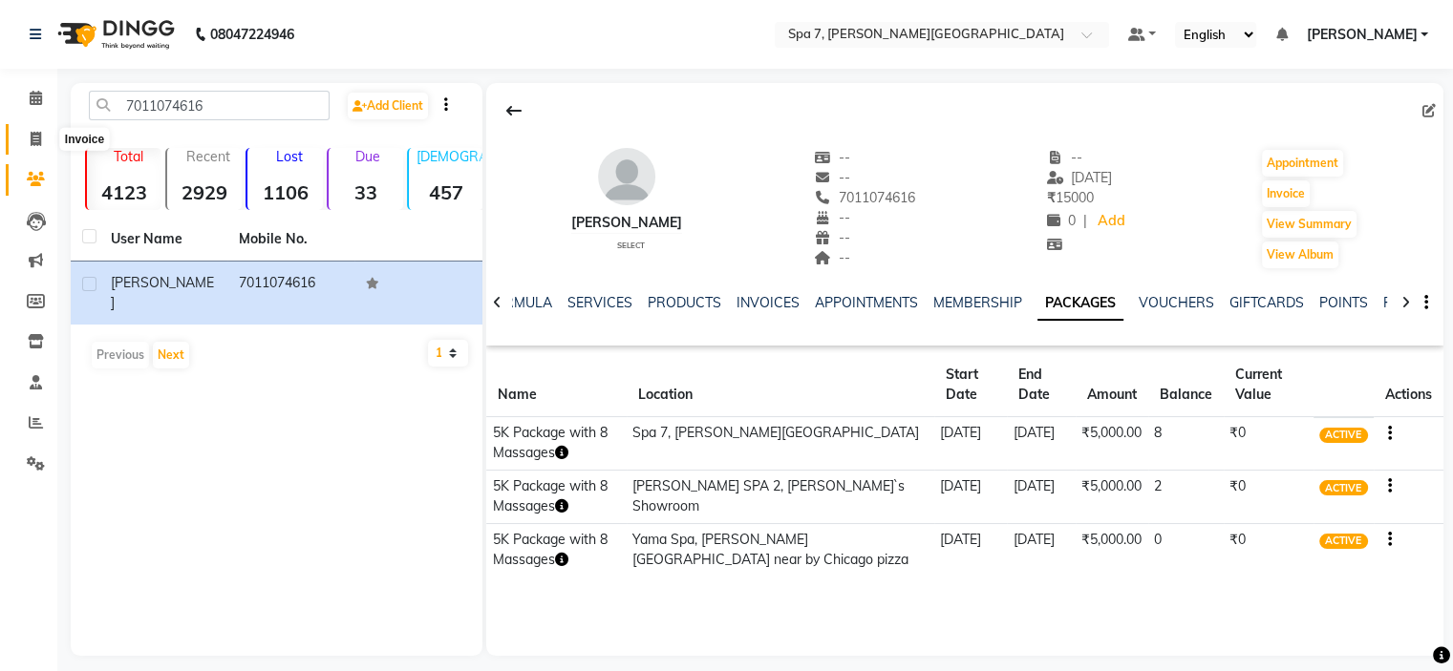
click at [33, 132] on icon at bounding box center [36, 139] width 11 height 14
select select "service"
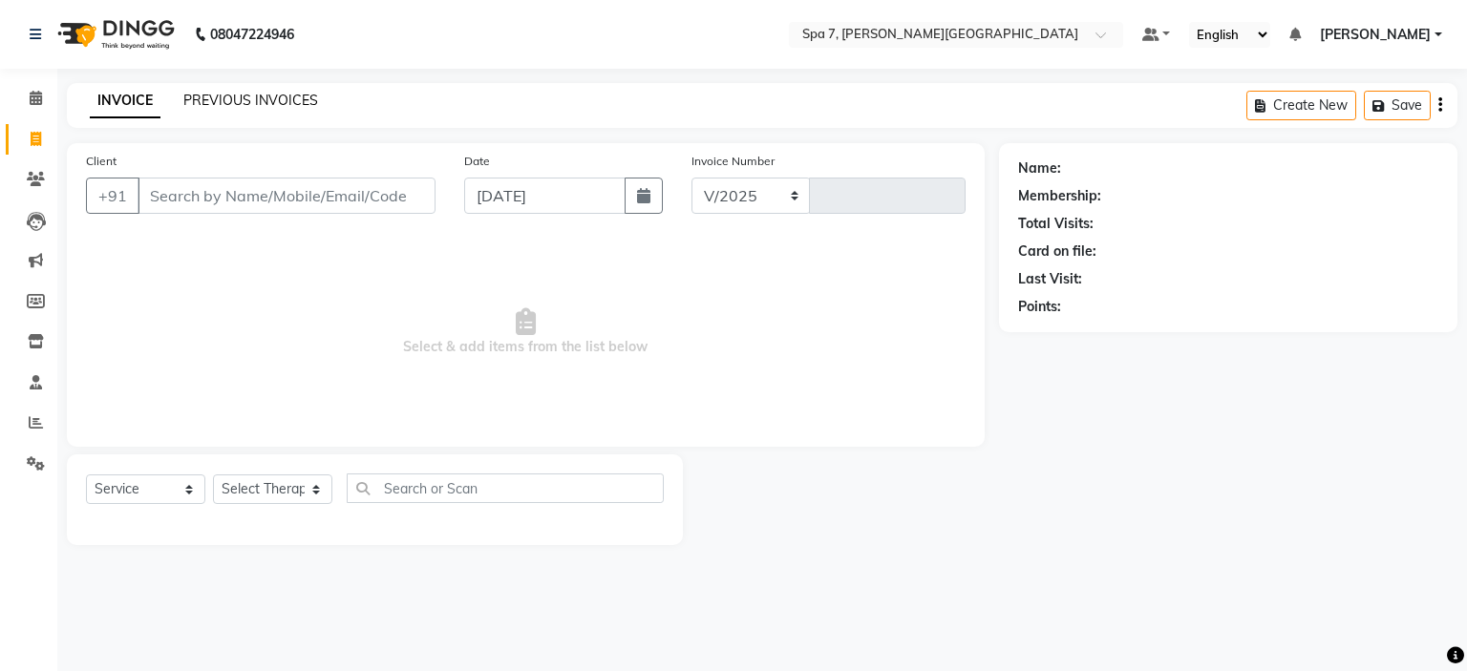
select select "8487"
type input "0700"
click at [229, 100] on link "PREVIOUS INVOICES" at bounding box center [250, 100] width 135 height 17
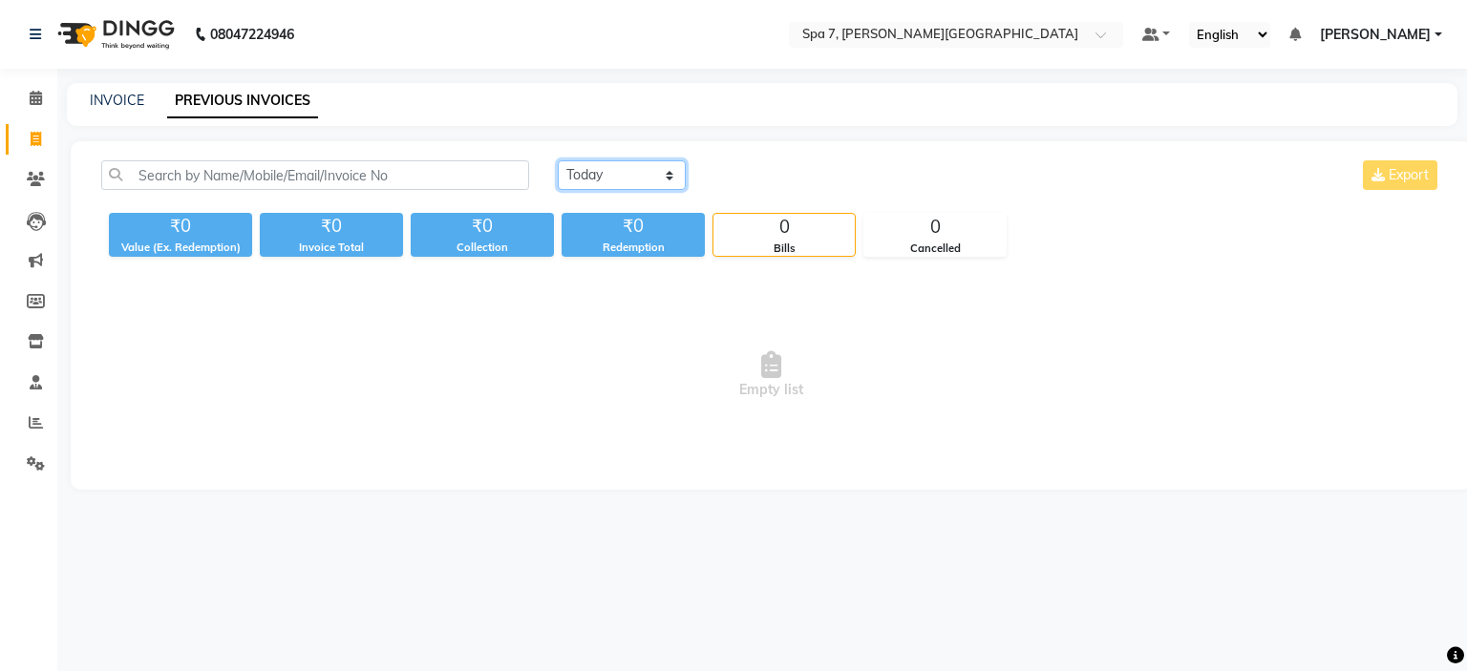
drag, startPoint x: 619, startPoint y: 166, endPoint x: 623, endPoint y: 185, distance: 19.5
click at [619, 166] on select "Today Yesterday Custom Range" at bounding box center [622, 175] width 128 height 30
select select "[DATE]"
click at [558, 160] on select "Today Yesterday Custom Range" at bounding box center [622, 175] width 128 height 30
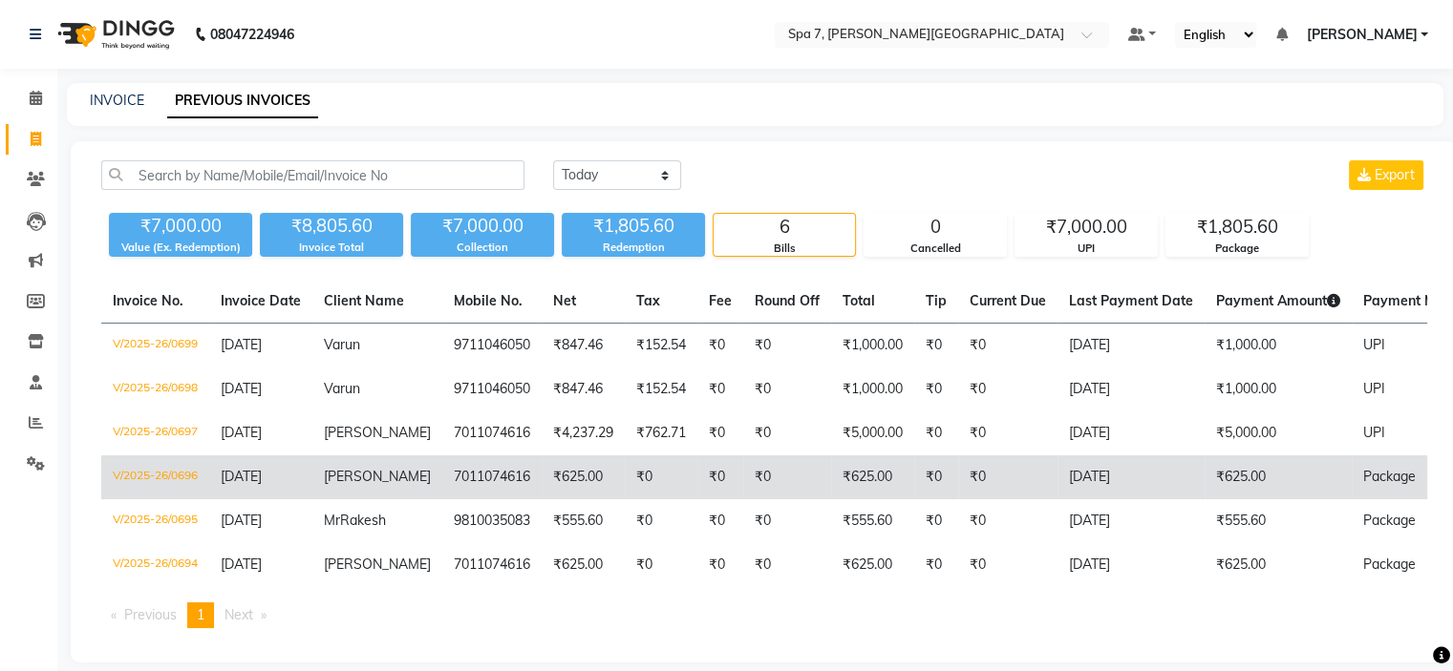
click at [894, 497] on td "₹625.00" at bounding box center [872, 478] width 83 height 44
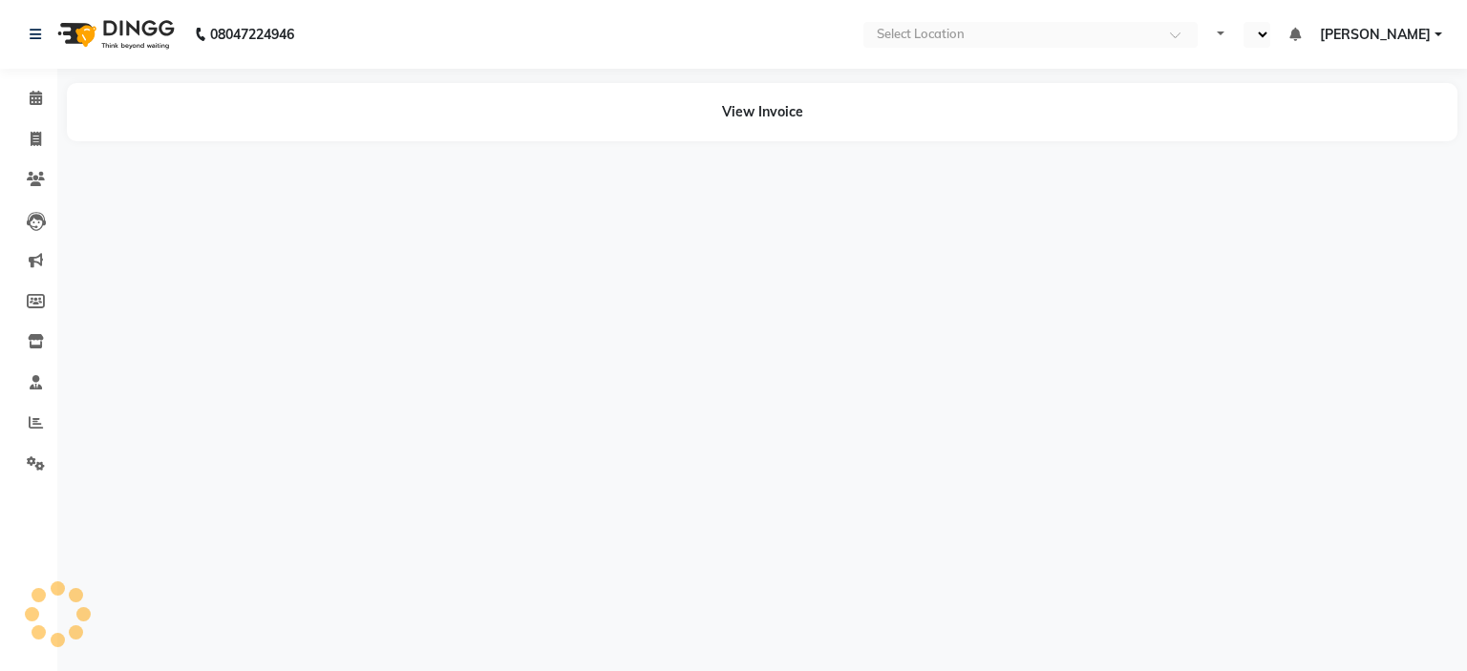
select select "en"
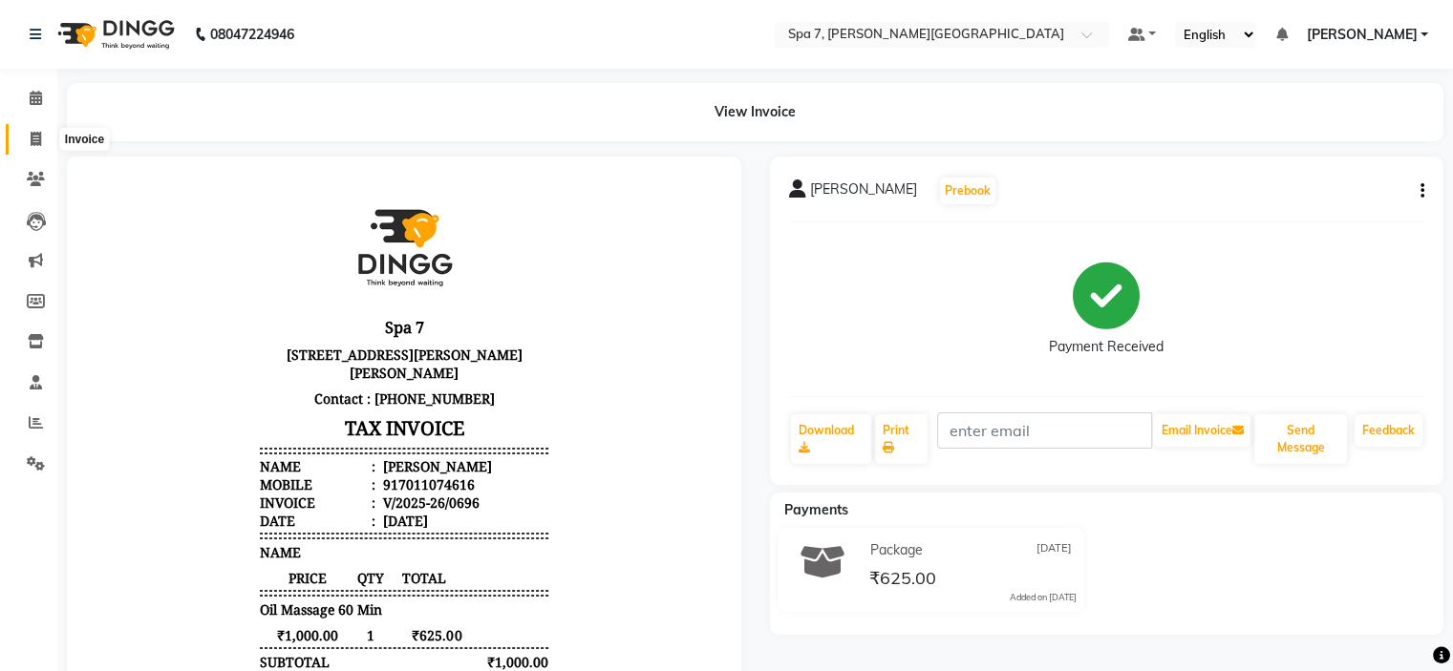
click at [34, 140] on icon at bounding box center [36, 139] width 11 height 14
select select "service"
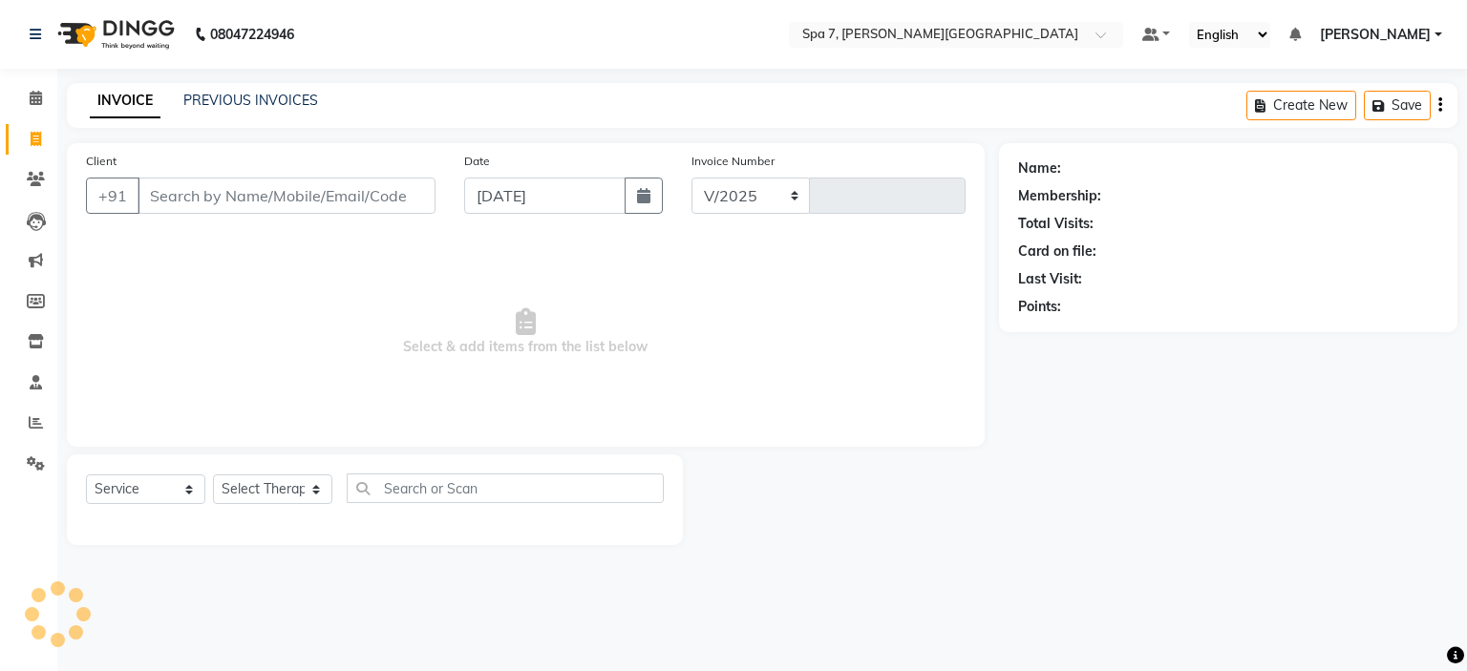
select select "8487"
type input "0700"
click at [248, 99] on link "PREVIOUS INVOICES" at bounding box center [250, 100] width 135 height 17
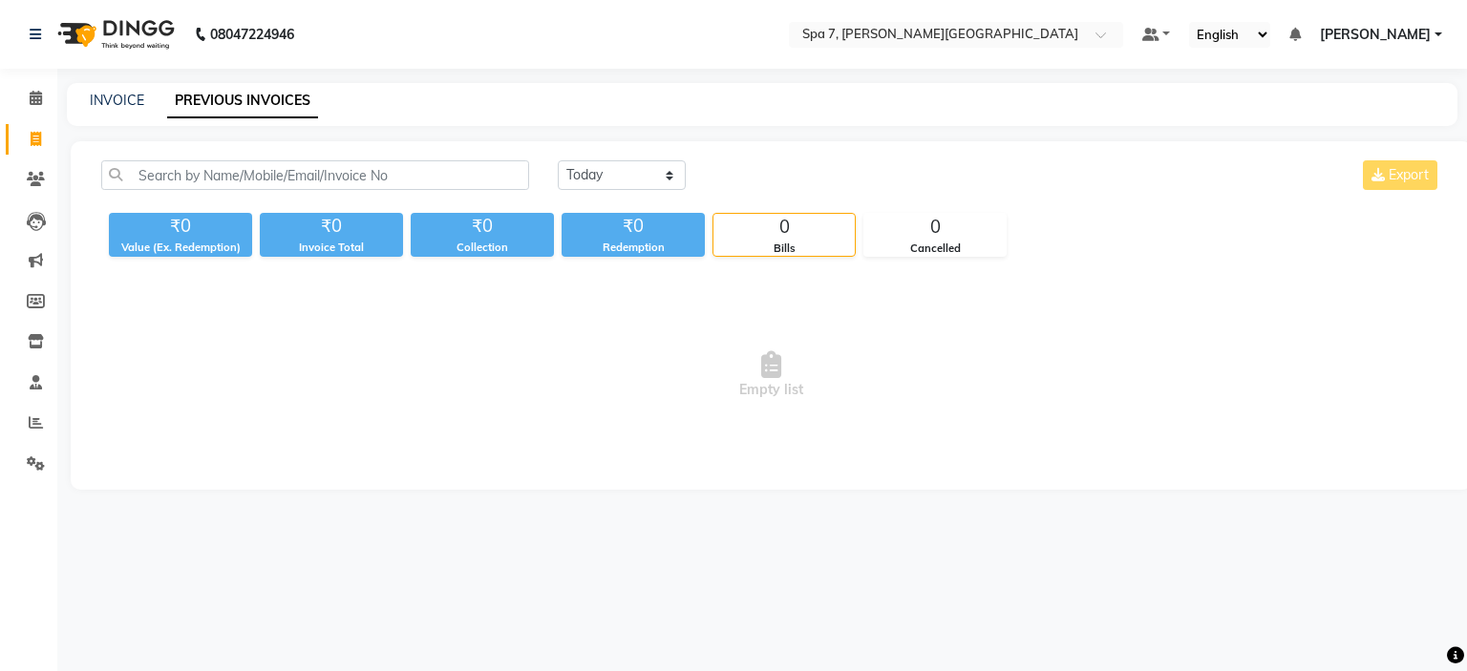
click at [607, 159] on div "Today Yesterday Custom Range Export ₹0 Value (Ex. Redemption) ₹0 Invoice Total …" at bounding box center [771, 315] width 1401 height 349
click at [614, 176] on select "[DATE] [DATE] Custom Range" at bounding box center [622, 175] width 128 height 30
select select "[DATE]"
click at [558, 160] on select "[DATE] [DATE] Custom Range" at bounding box center [622, 175] width 128 height 30
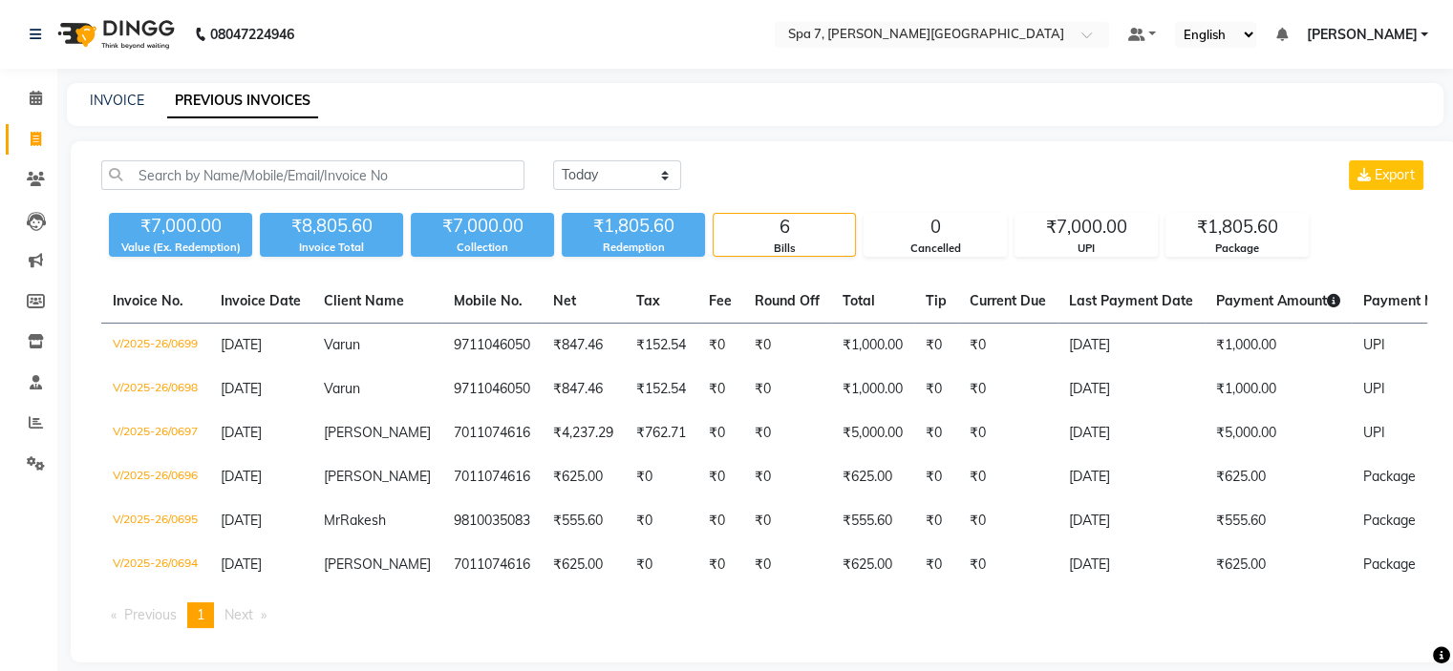
click at [34, 145] on icon at bounding box center [36, 139] width 11 height 14
select select "service"
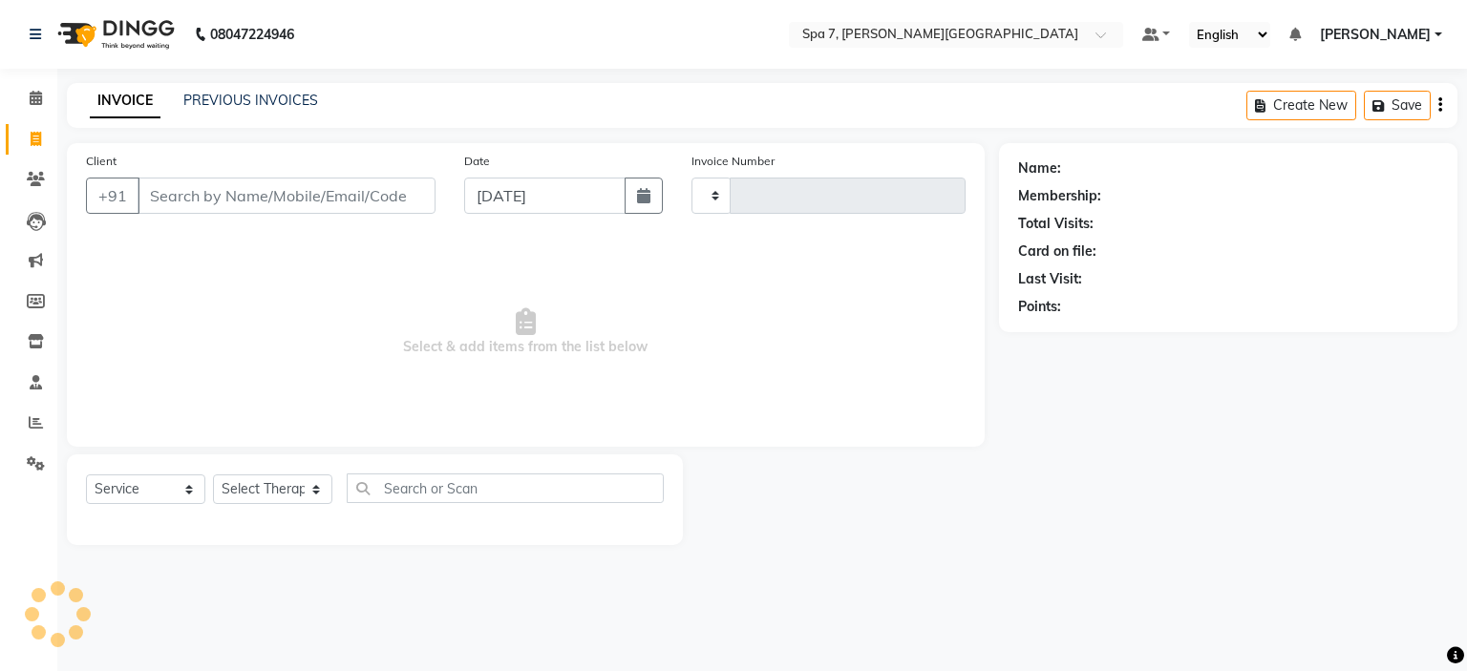
type input "0700"
select select "8487"
